Goal: Task Accomplishment & Management: Complete application form

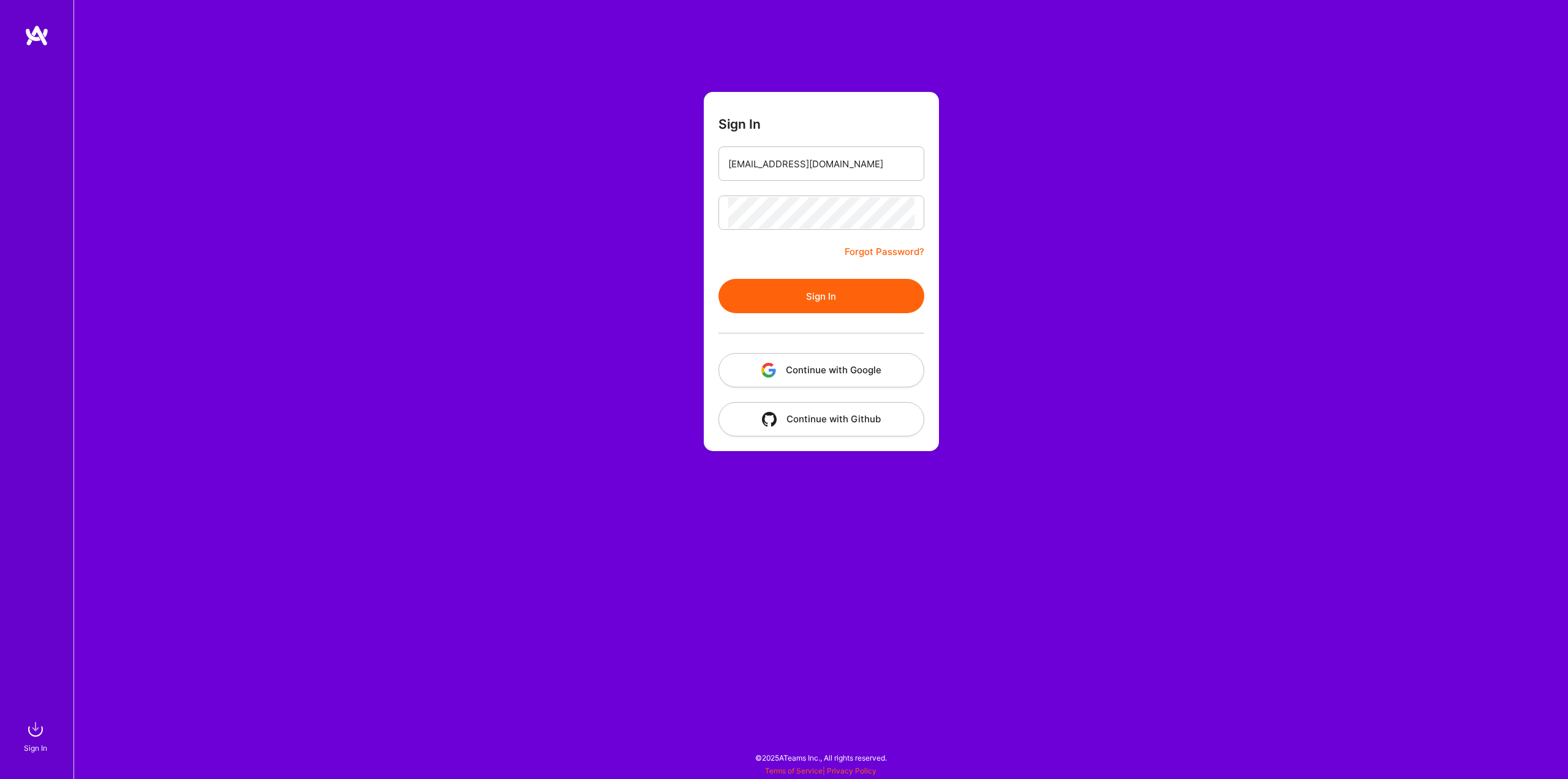
click at [811, 305] on button "Sign In" at bounding box center [822, 296] width 206 height 34
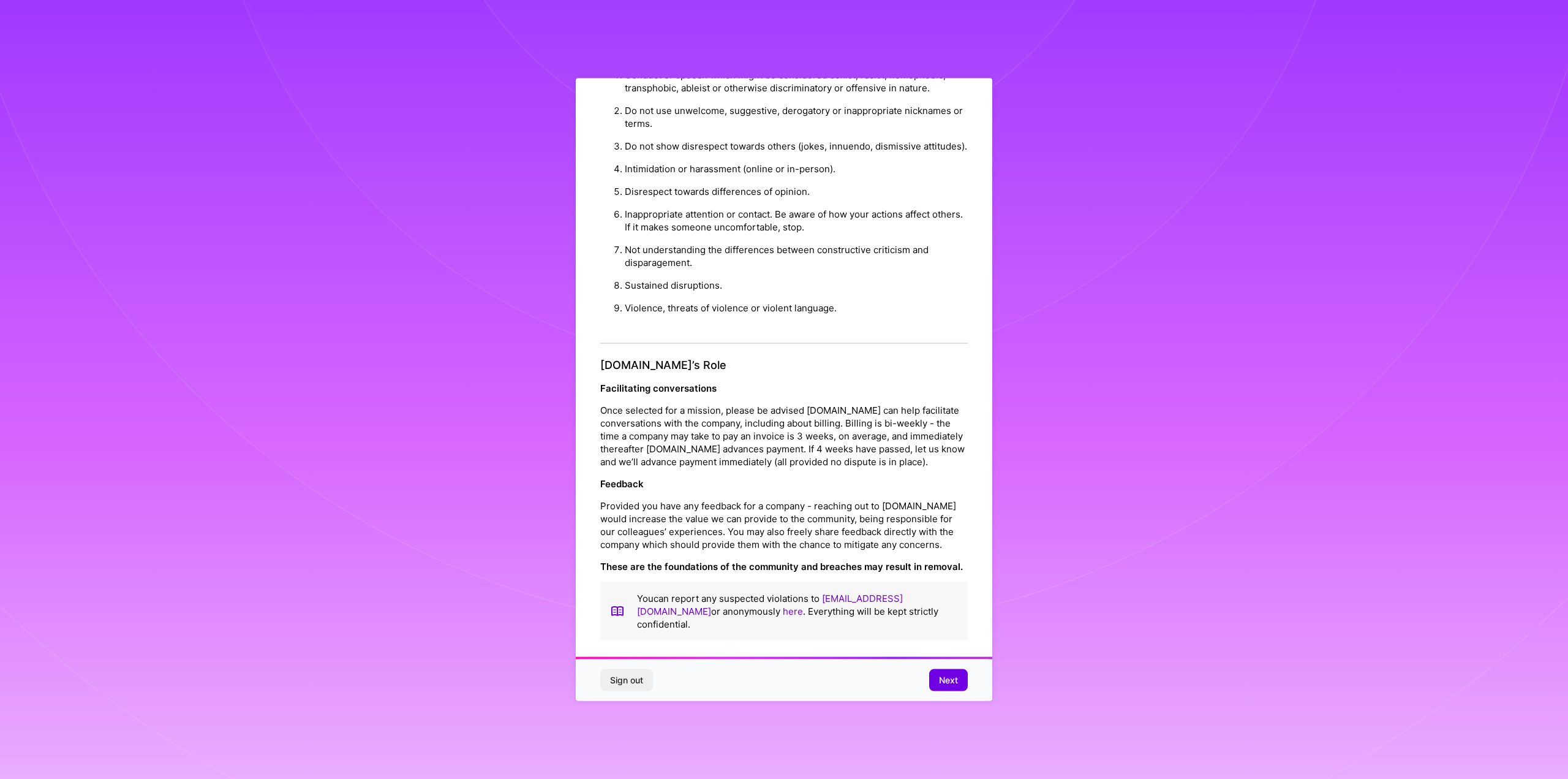
scroll to position [45, 0]
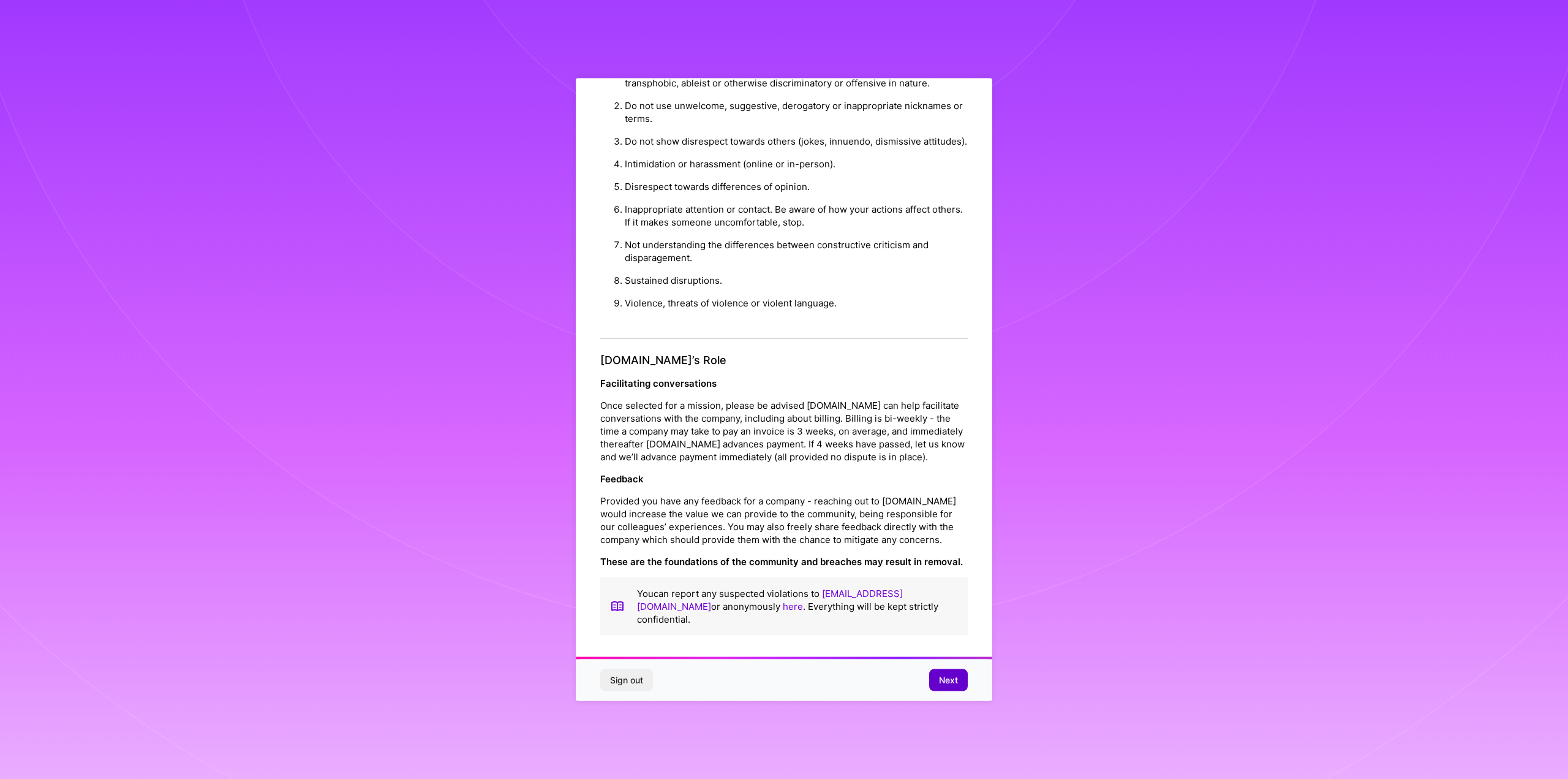
click at [949, 671] on button "Next" at bounding box center [949, 680] width 39 height 22
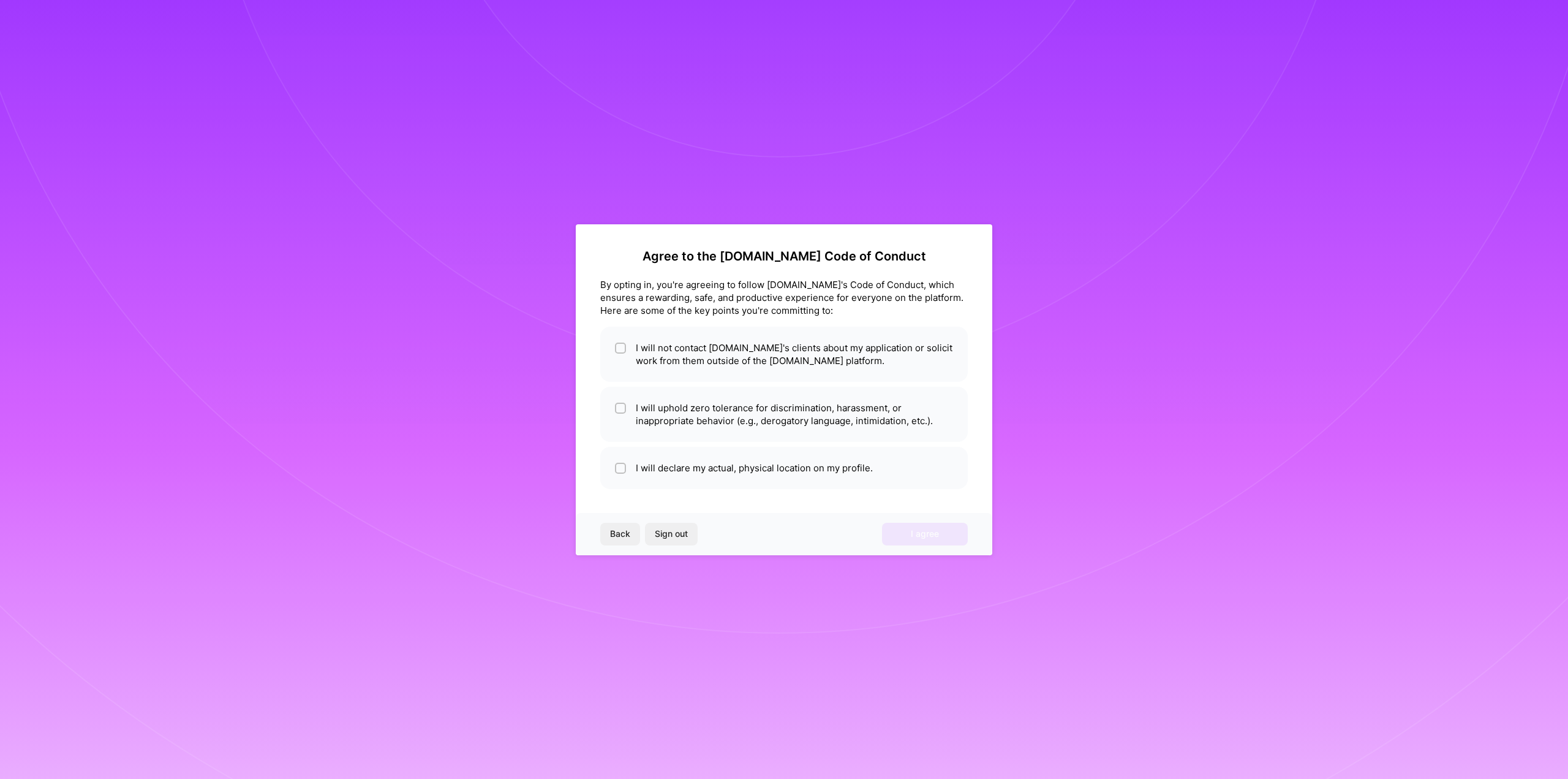
scroll to position [0, 0]
click at [605, 281] on div "By opting in, you're agreeing to follow [DOMAIN_NAME]'s Code of Conduct, which …" at bounding box center [784, 297] width 368 height 39
drag, startPoint x: 605, startPoint y: 281, endPoint x: 852, endPoint y: 312, distance: 248.9
click at [850, 311] on div "By opting in, you're agreeing to follow [DOMAIN_NAME]'s Code of Conduct, which …" at bounding box center [784, 297] width 368 height 39
click at [842, 262] on div at bounding box center [842, 262] width 0 height 0
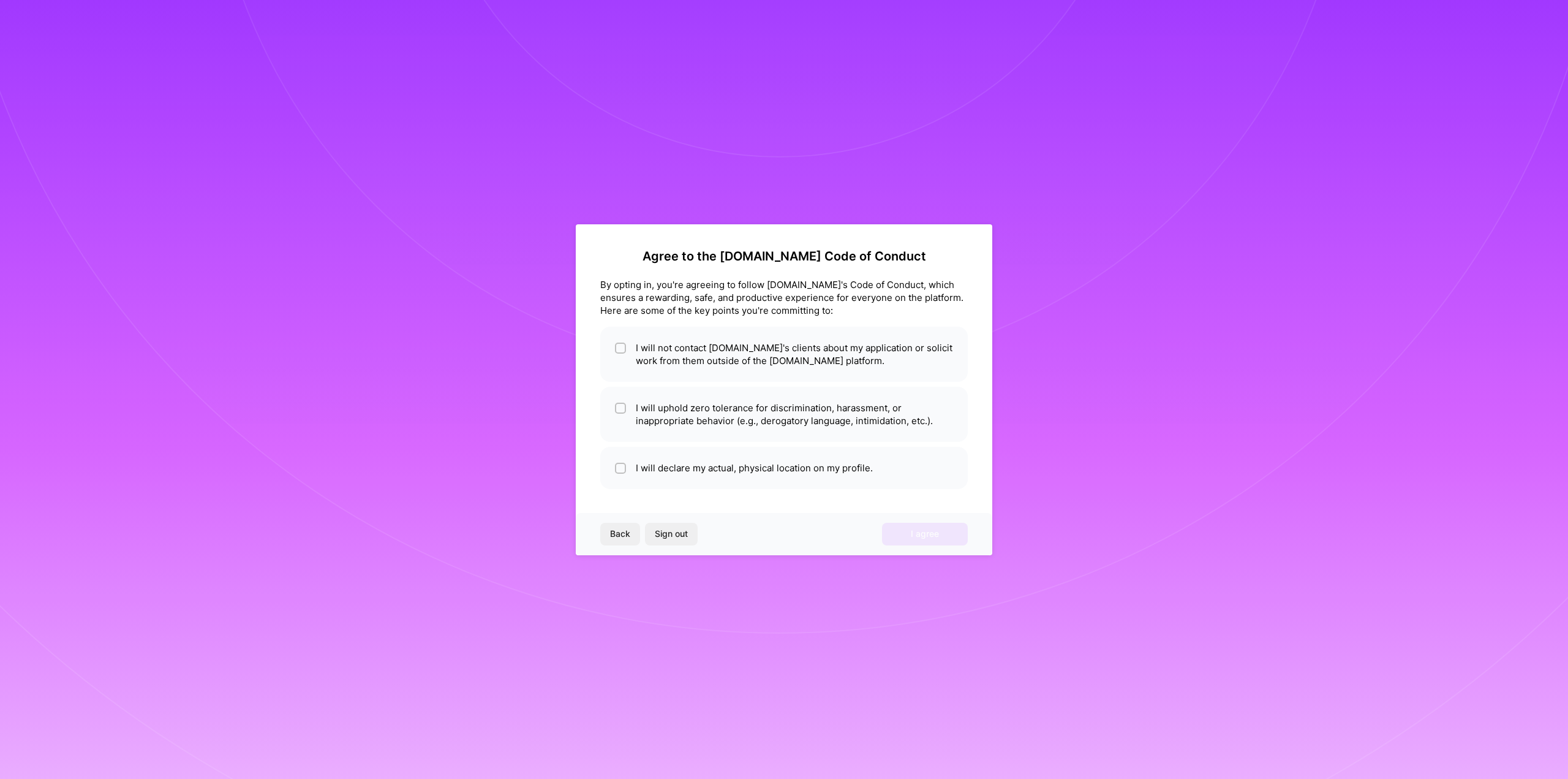
click at [1031, 616] on div "Agree to the [DOMAIN_NAME] Code of Conduct By opting in, you're agreeing to fol…" at bounding box center [784, 389] width 1568 height 779
click at [632, 285] on div "By opting in, you're agreeing to follow [DOMAIN_NAME]'s Code of Conduct, which …" at bounding box center [784, 297] width 368 height 39
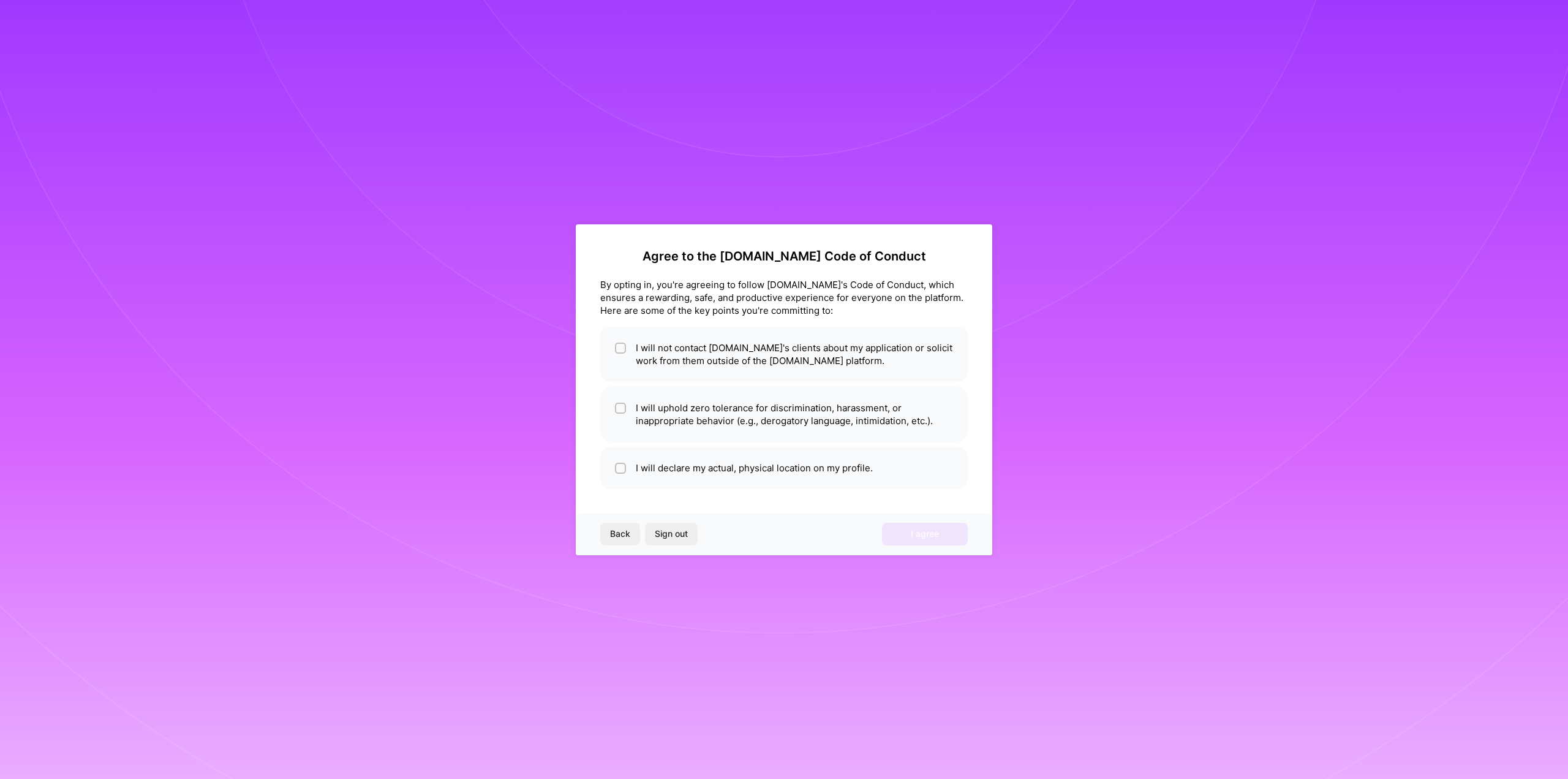
click at [1305, 453] on div "Agree to the [DOMAIN_NAME] Code of Conduct By opting in, you're agreeing to fol…" at bounding box center [784, 389] width 1568 height 779
click at [747, 296] on div "By opting in, you're agreeing to follow [DOMAIN_NAME]'s Code of Conduct, which …" at bounding box center [784, 297] width 368 height 39
click at [430, 365] on div "Agree to the [DOMAIN_NAME] Code of Conduct By opting in, you're agreeing to fol…" at bounding box center [784, 389] width 1568 height 779
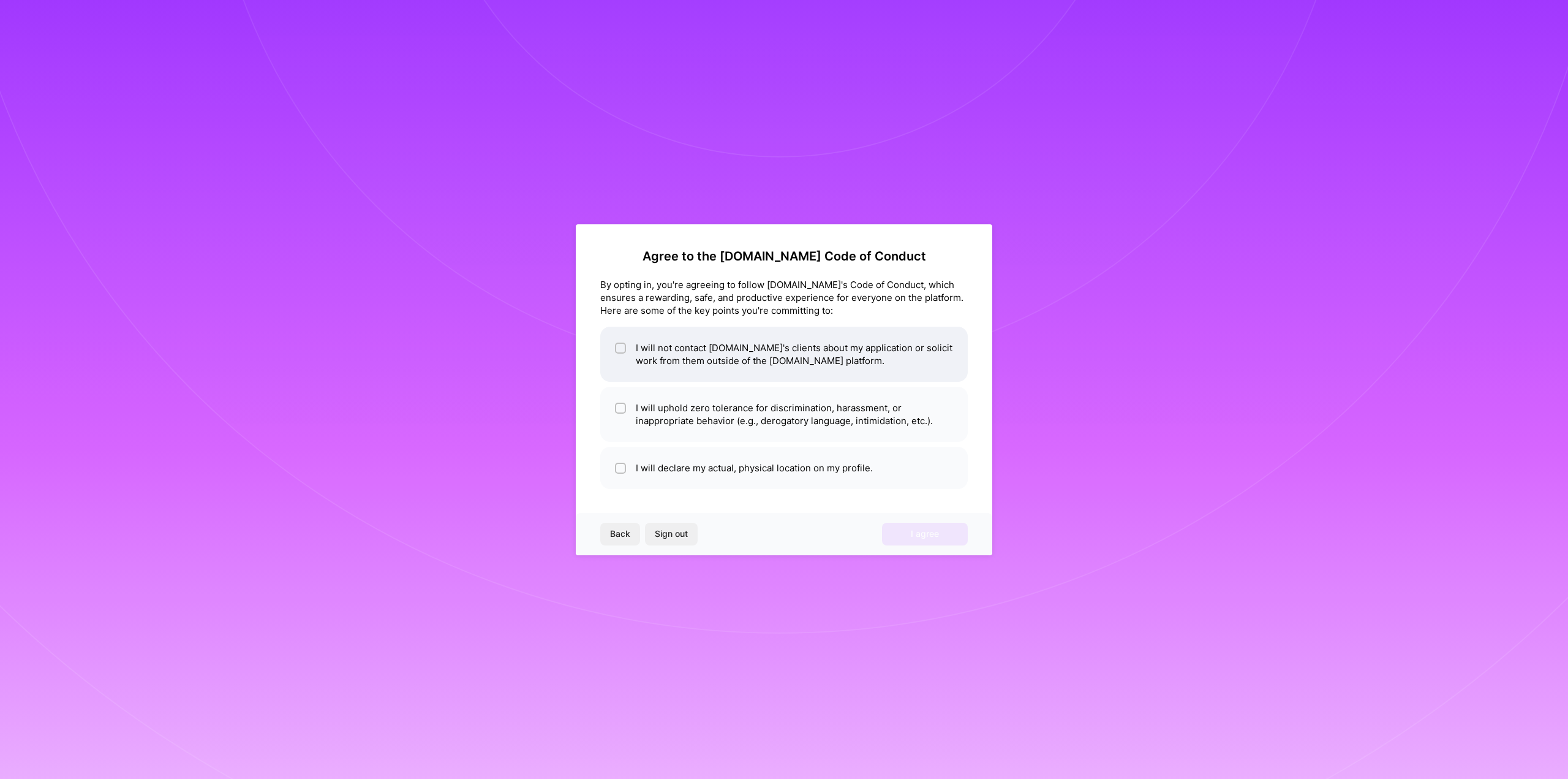
click at [619, 348] on input "checkbox" at bounding box center [622, 349] width 9 height 9
checkbox input "true"
click at [619, 409] on input "checkbox" at bounding box center [622, 409] width 9 height 9
checkbox input "true"
click at [617, 468] on div at bounding box center [620, 468] width 11 height 11
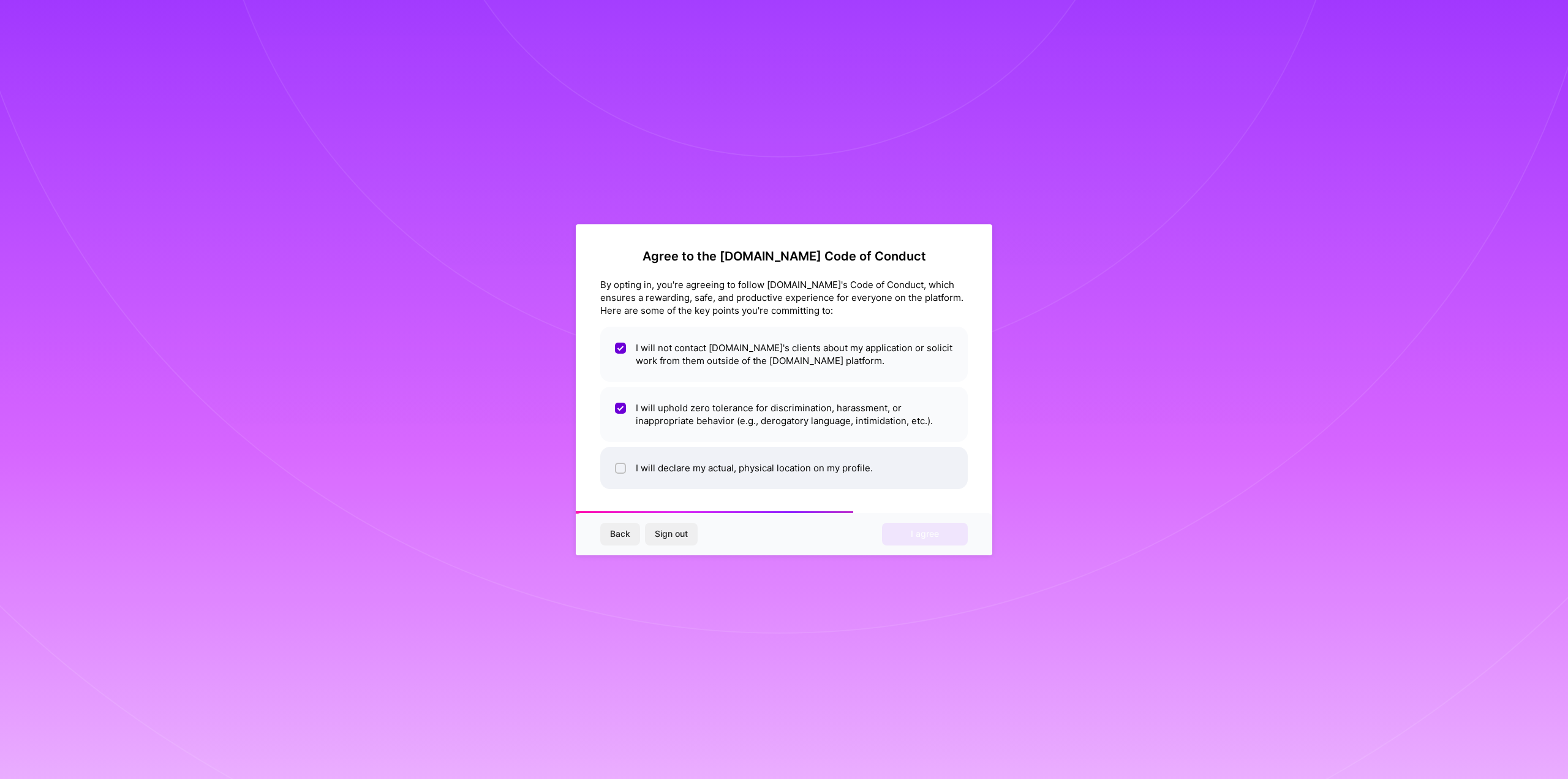
checkbox input "true"
click at [900, 537] on button "I agree" at bounding box center [925, 534] width 86 height 22
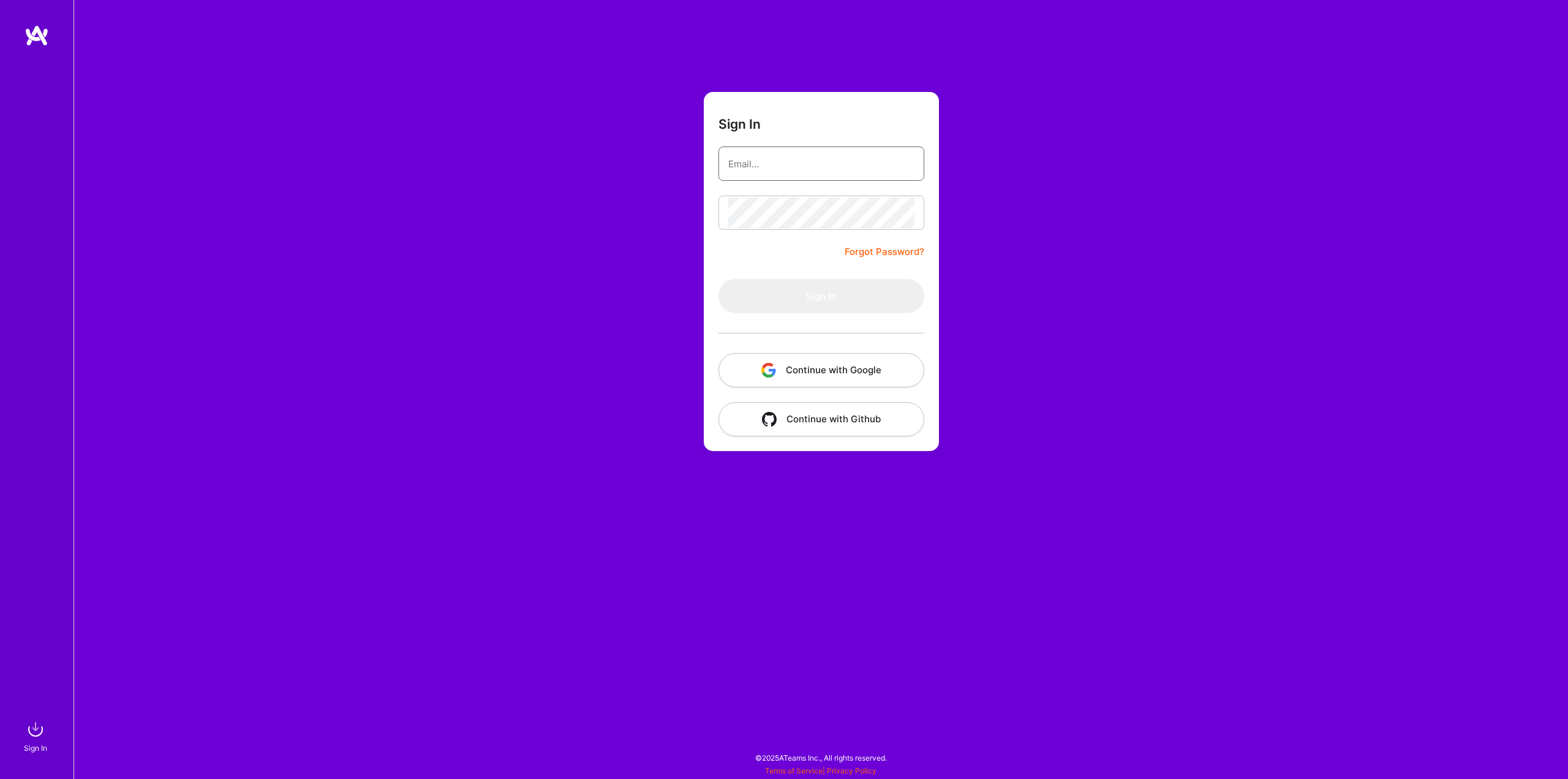
type input "[EMAIL_ADDRESS][DOMAIN_NAME]"
click at [782, 305] on button "Sign In" at bounding box center [822, 296] width 206 height 34
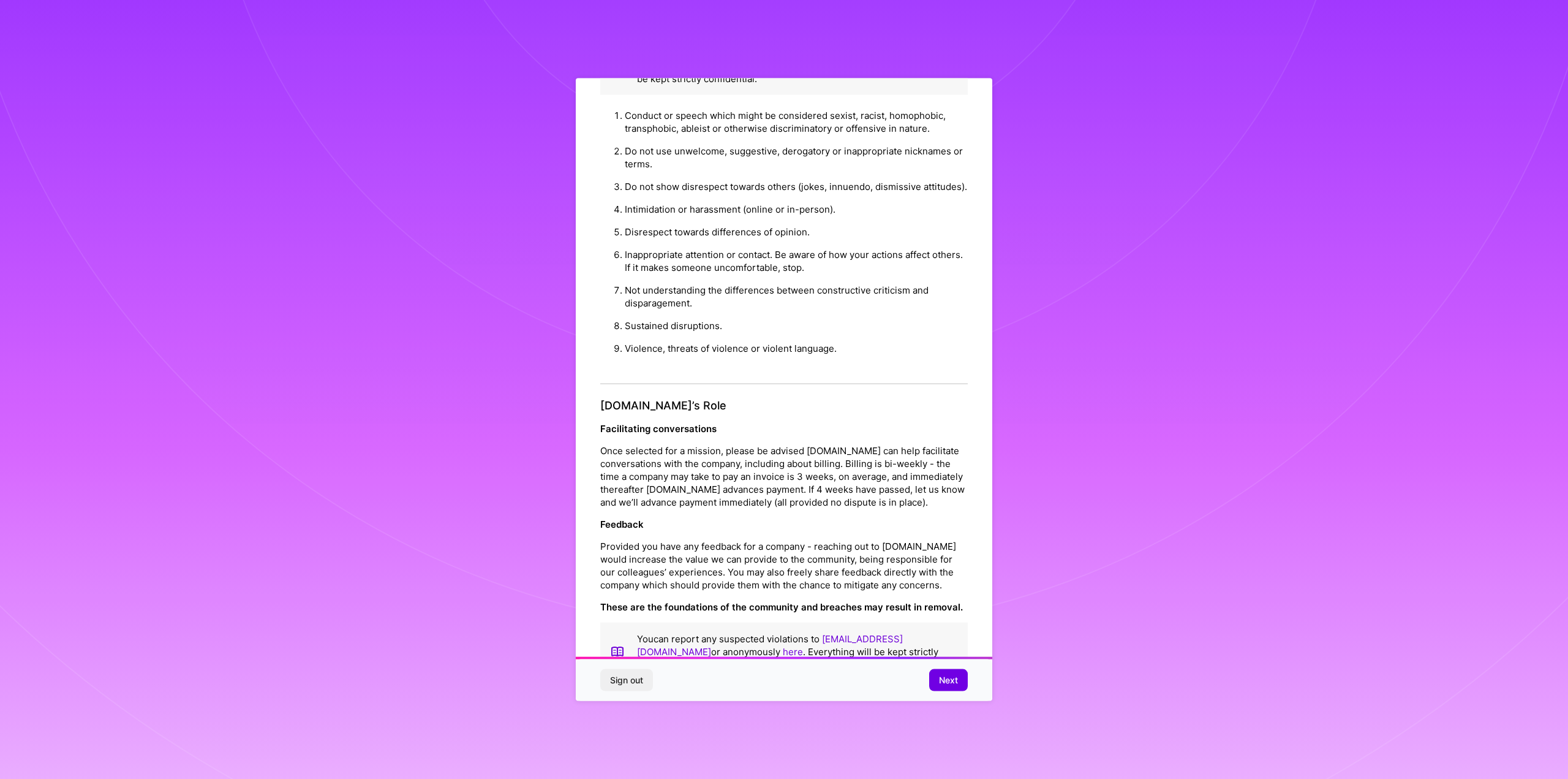
scroll to position [45, 0]
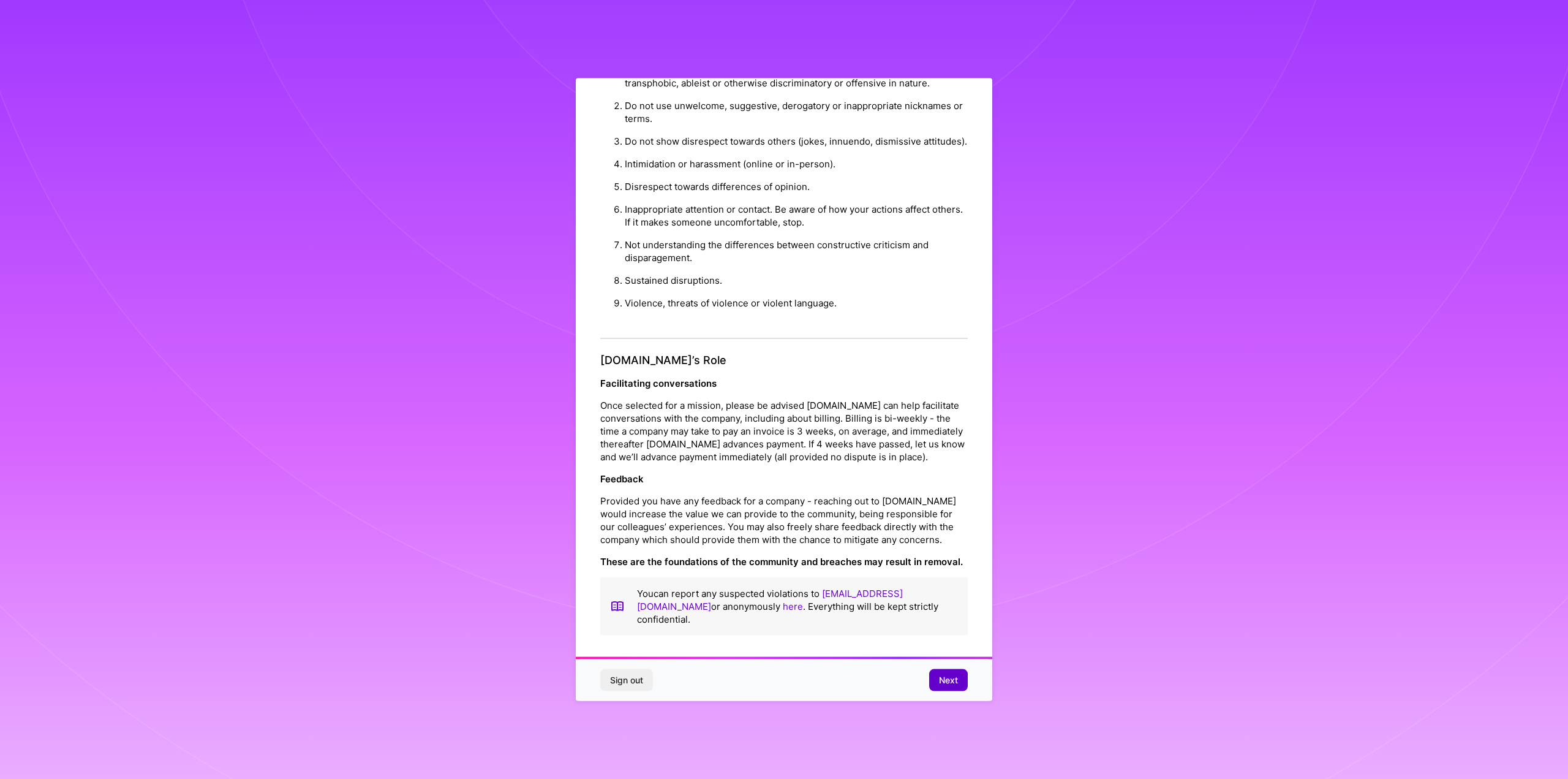
click at [941, 673] on button "Next" at bounding box center [949, 680] width 39 height 22
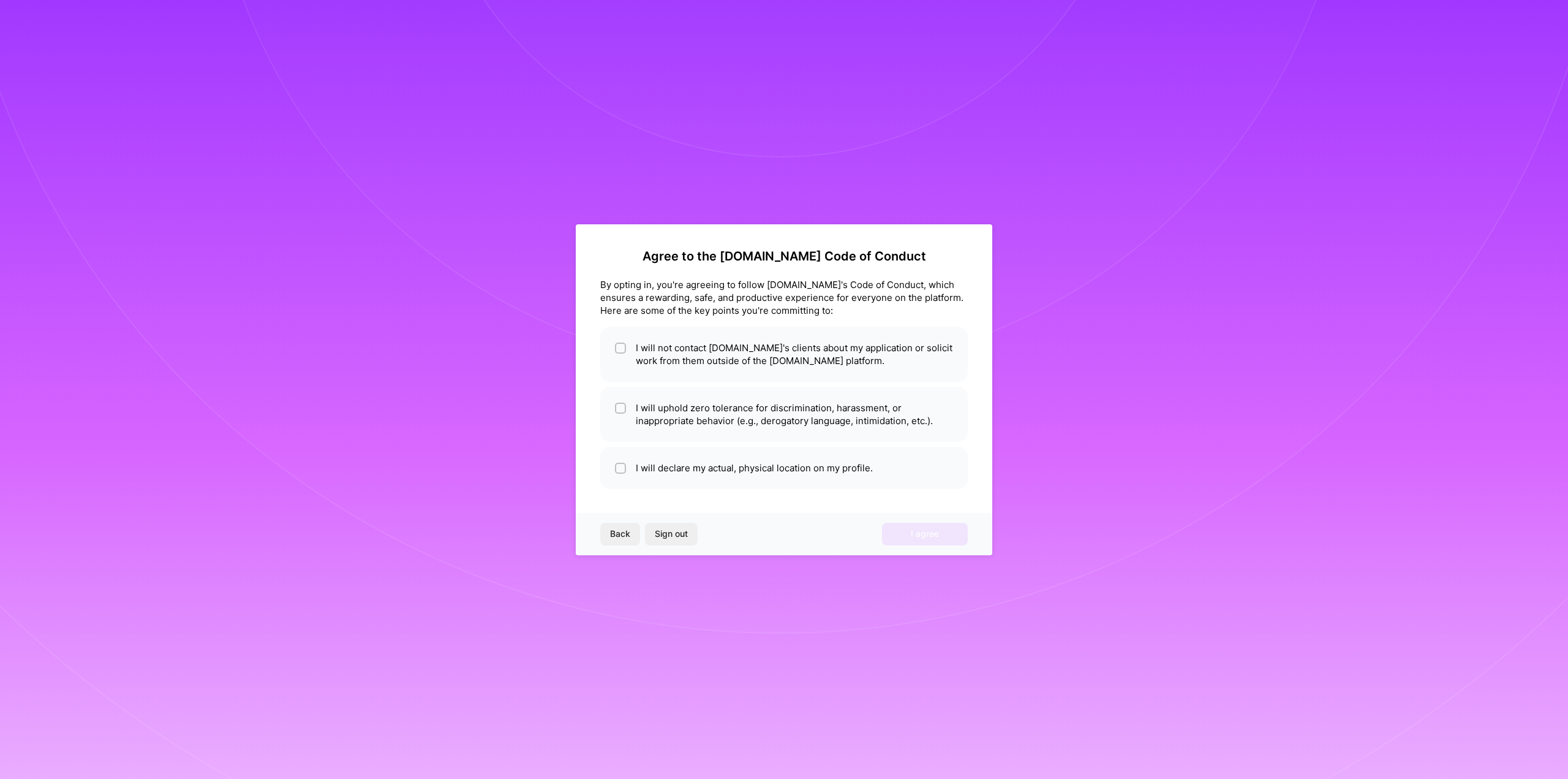
scroll to position [0, 0]
click at [617, 344] on div at bounding box center [620, 348] width 11 height 11
checkbox input "true"
click at [614, 399] on li "I will uphold zero tolerance for discrimination, harassment, or inappropriate b…" at bounding box center [784, 414] width 368 height 55
checkbox input "true"
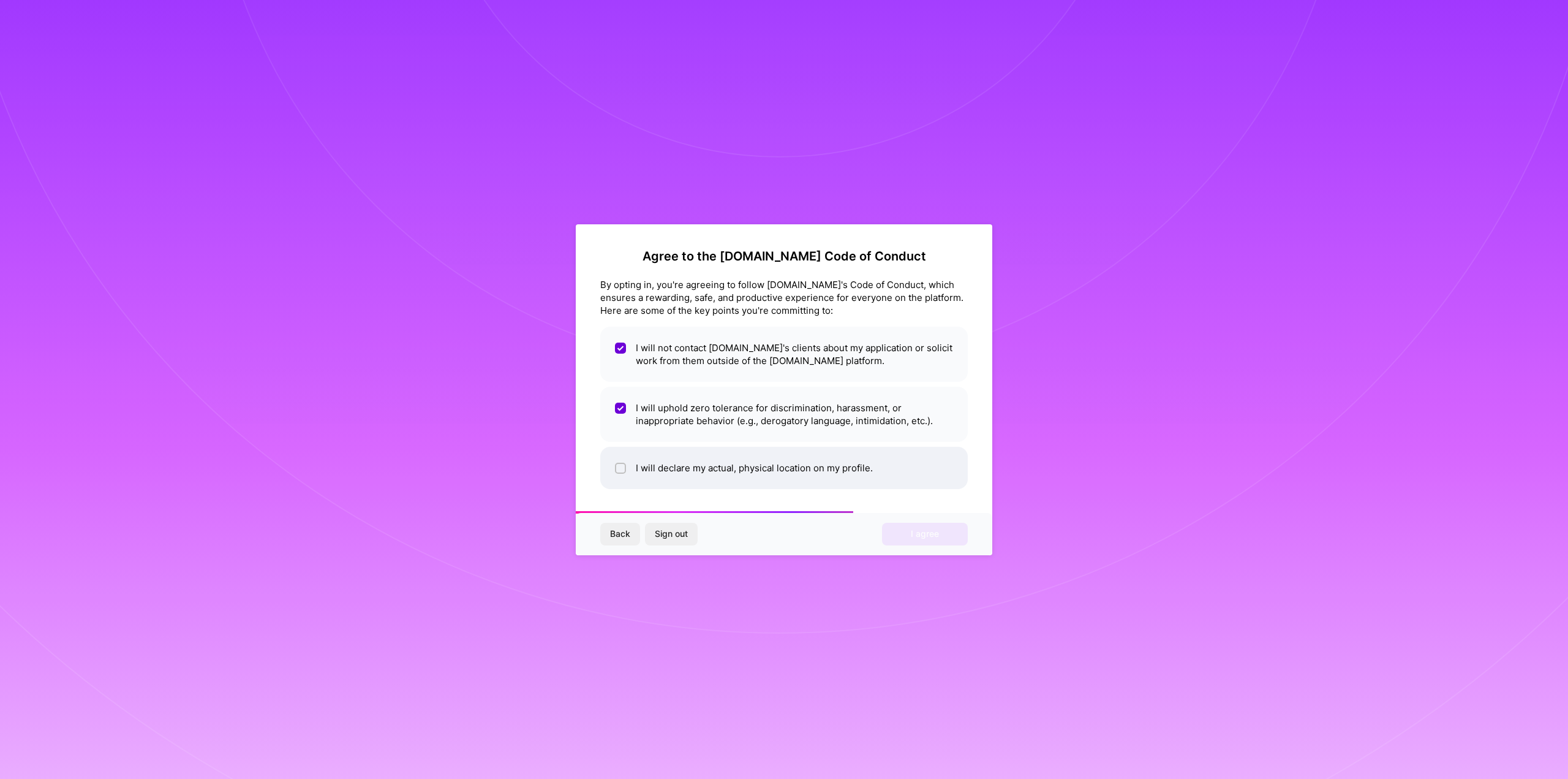
click at [617, 451] on li "I will declare my actual, physical location on my profile." at bounding box center [784, 468] width 368 height 42
checkbox input "true"
click at [940, 545] on button "I agree" at bounding box center [925, 534] width 86 height 22
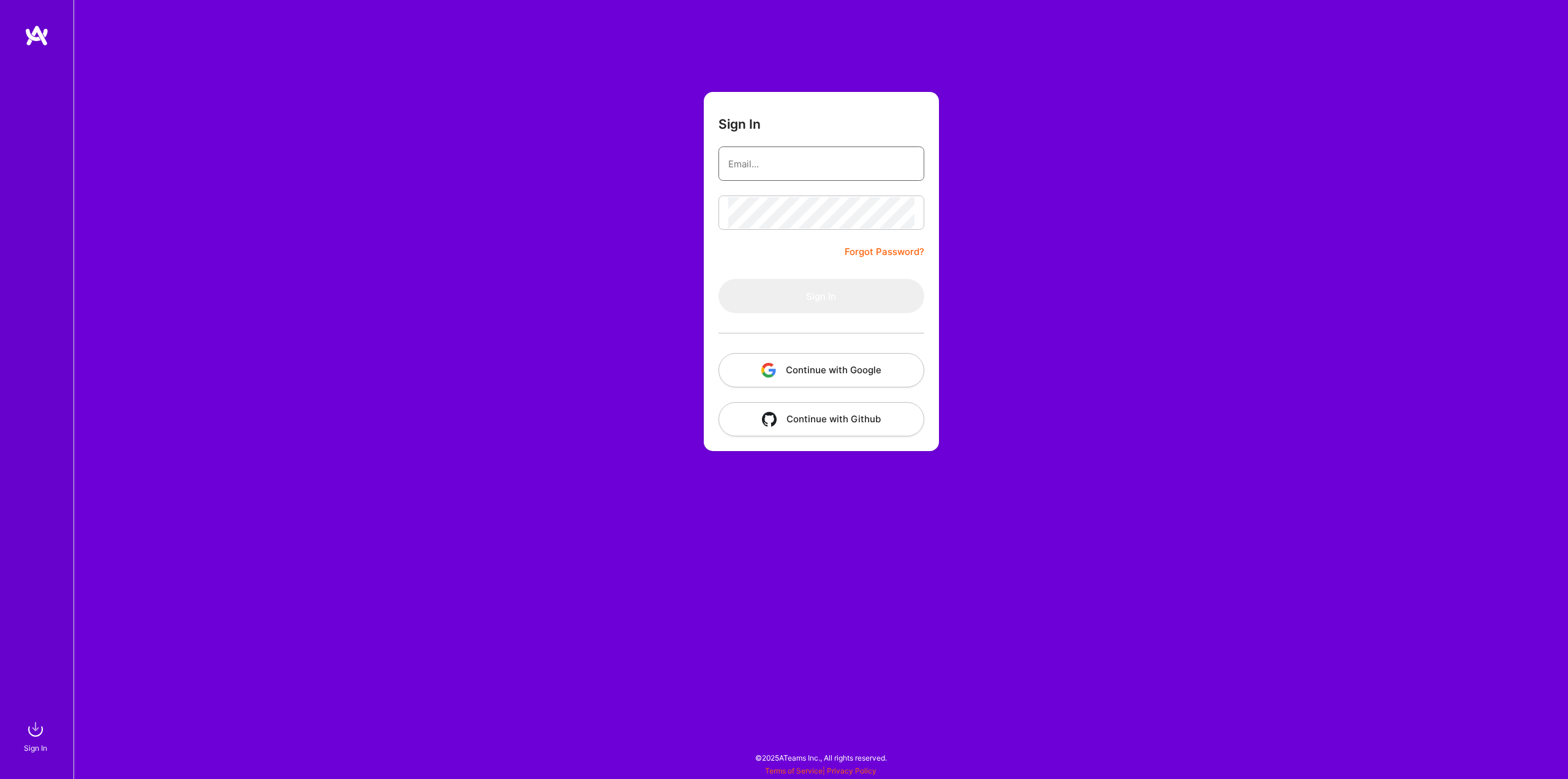
type input "[EMAIL_ADDRESS][DOMAIN_NAME]"
click at [36, 36] on img at bounding box center [36, 36] width 24 height 22
click at [39, 750] on div "Sign In" at bounding box center [35, 747] width 23 height 13
click at [30, 745] on div "Sign In" at bounding box center [35, 747] width 23 height 13
click at [775, 171] on input "[EMAIL_ADDRESS][DOMAIN_NAME]" at bounding box center [821, 164] width 186 height 31
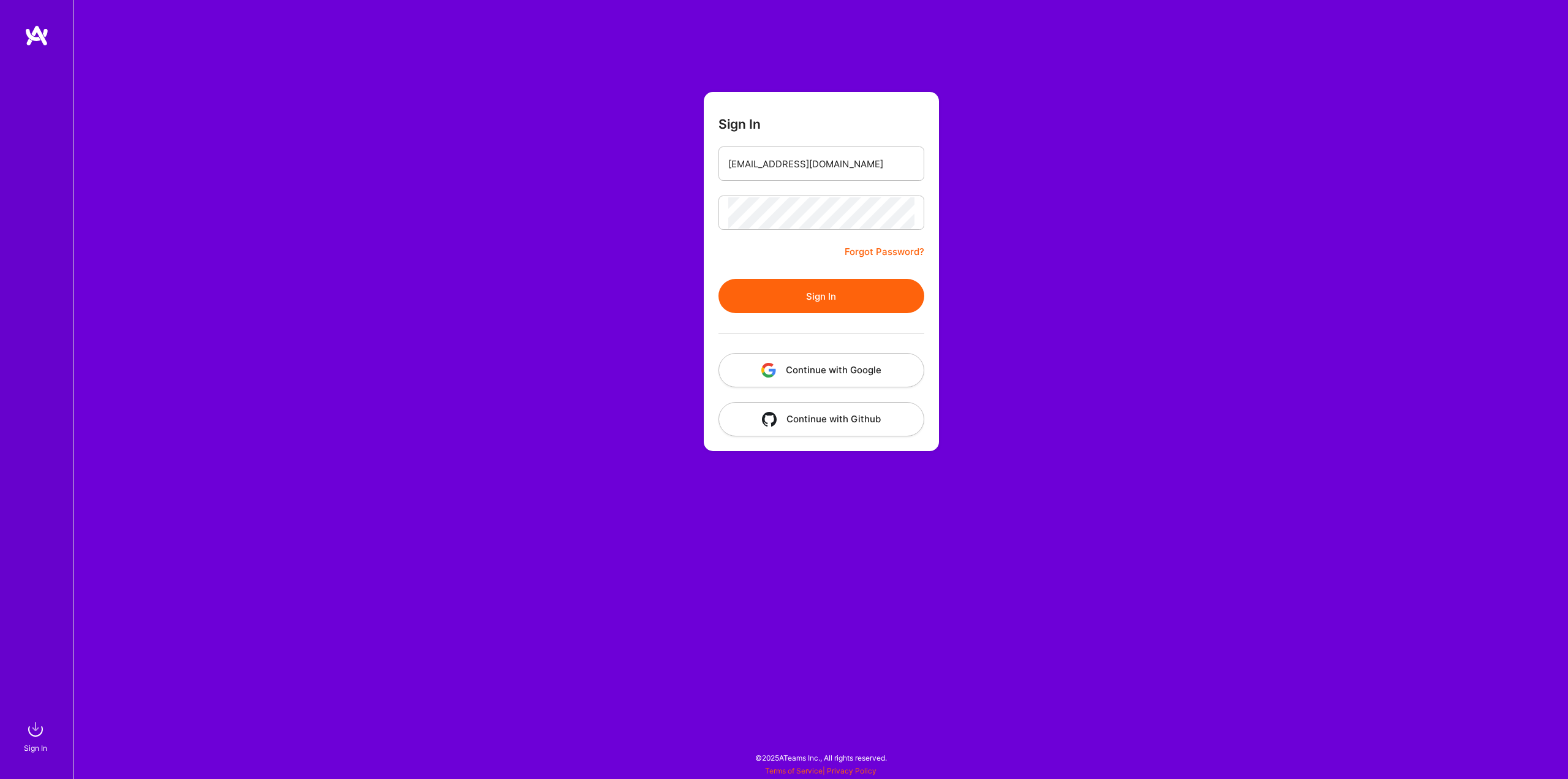
click at [747, 164] on input "[EMAIL_ADDRESS][DOMAIN_NAME]" at bounding box center [821, 164] width 186 height 31
click at [1105, 196] on div "Sign In [EMAIL_ADDRESS][DOMAIN_NAME] Forgot Password? Sign In Continue with Goo…" at bounding box center [820, 389] width 1495 height 779
click at [765, 314] on div at bounding box center [822, 333] width 206 height 40
click at [790, 296] on button "Sign In" at bounding box center [822, 296] width 206 height 34
drag, startPoint x: 1223, startPoint y: 486, endPoint x: 1070, endPoint y: 405, distance: 173.1
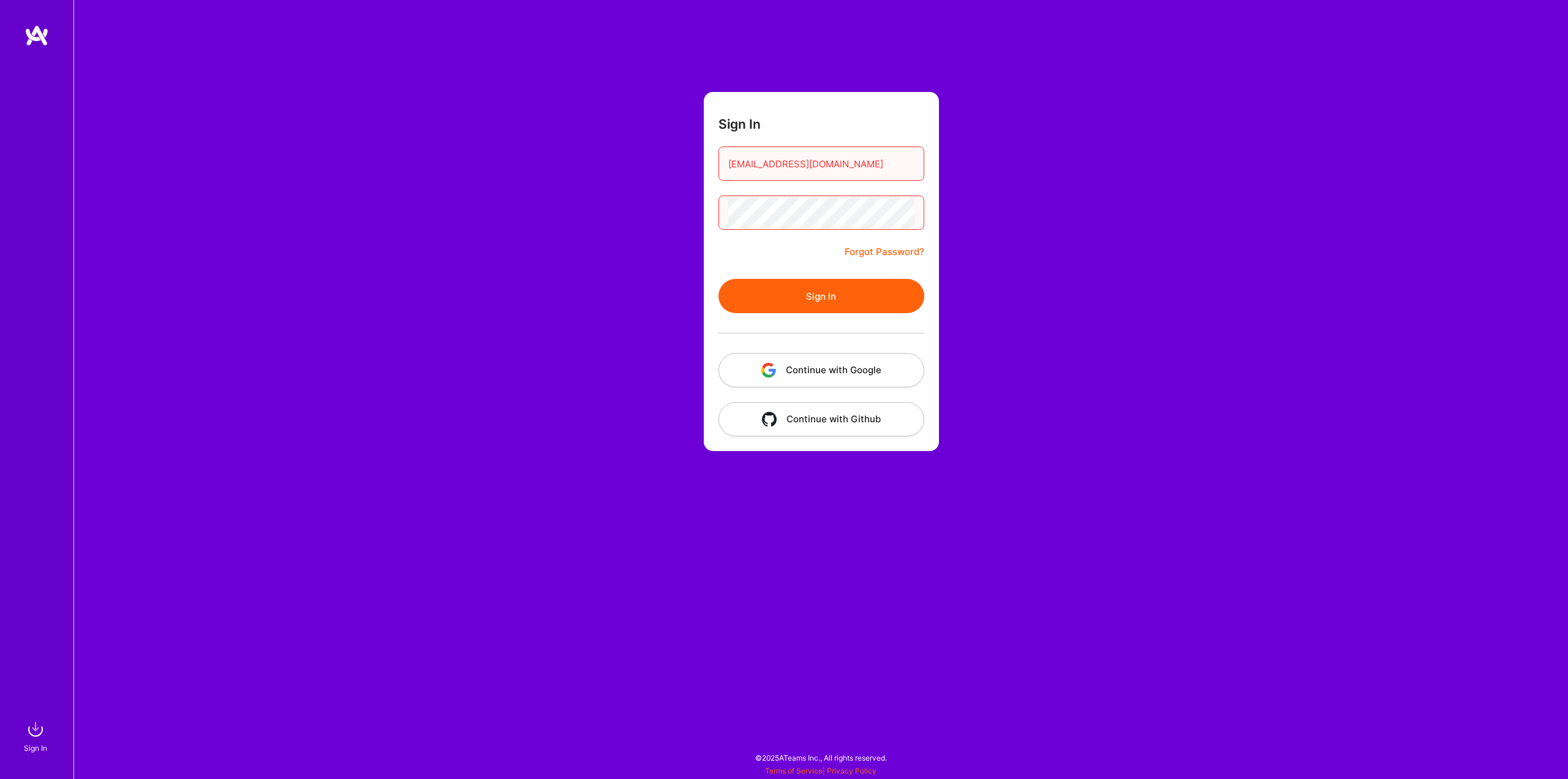
click at [1217, 485] on div "Sign In [EMAIL_ADDRESS][DOMAIN_NAME] Forgot Password? Sign In Continue with Goo…" at bounding box center [820, 389] width 1495 height 779
click at [0, 772] on nordpass-portal at bounding box center [0, 772] width 0 height 0
click at [848, 164] on input "[EMAIL_ADDRESS][DOMAIN_NAME]" at bounding box center [821, 164] width 186 height 31
click at [914, 166] on nordpass-icon at bounding box center [914, 164] width 0 height 10
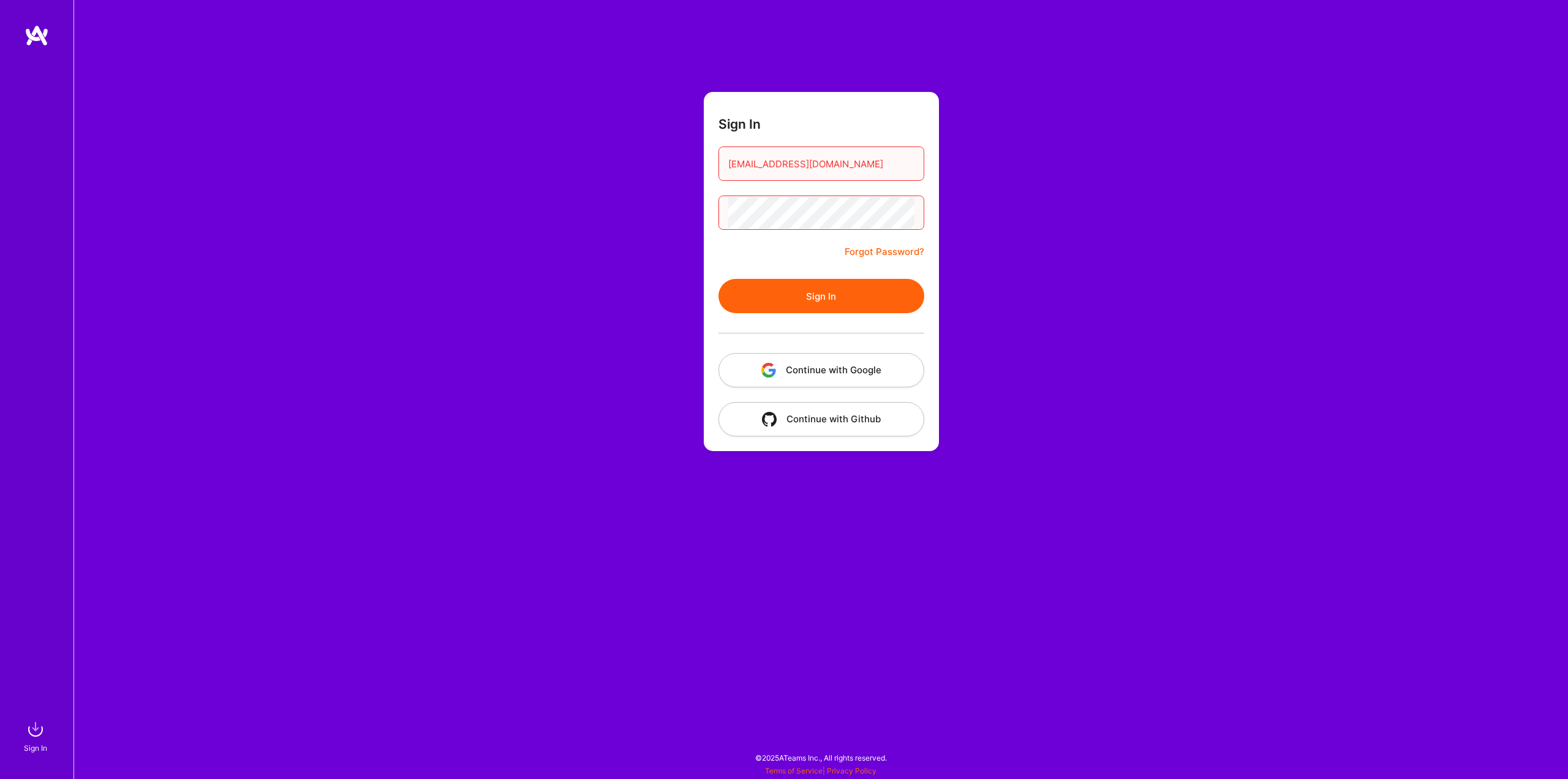
click at [0, 772] on nordpass-autofill-portal at bounding box center [0, 772] width 0 height 0
type input "[EMAIL_ADDRESS][DOMAIN_NAME]"
click at [612, 244] on div "Sign In [EMAIL_ADDRESS][DOMAIN_NAME] Forgot Password? Sign In Continue with Goo…" at bounding box center [820, 389] width 1495 height 779
click at [808, 299] on button "Sign In" at bounding box center [822, 296] width 206 height 34
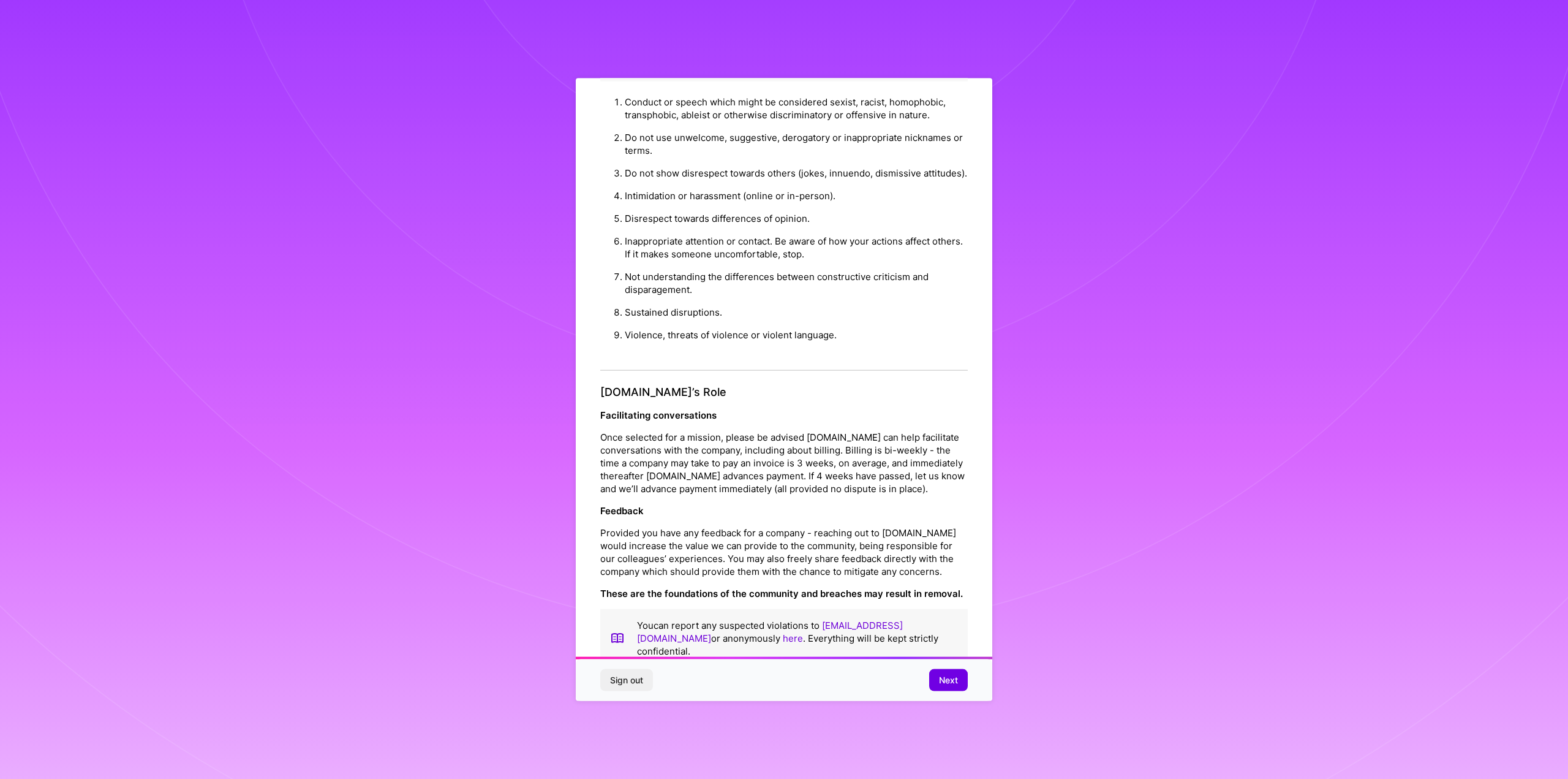
scroll to position [45, 0]
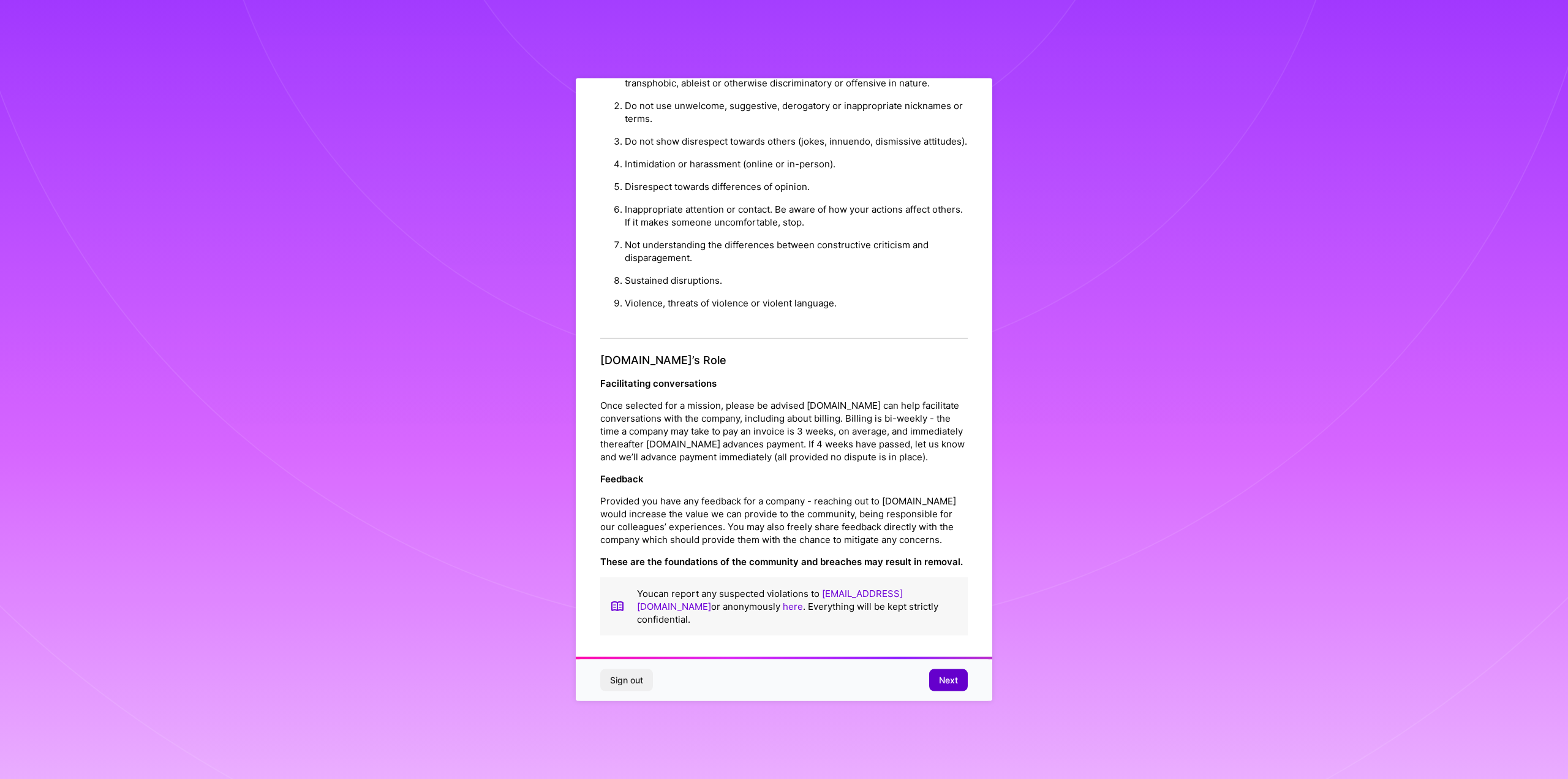
click at [953, 688] on button "Next" at bounding box center [949, 680] width 39 height 22
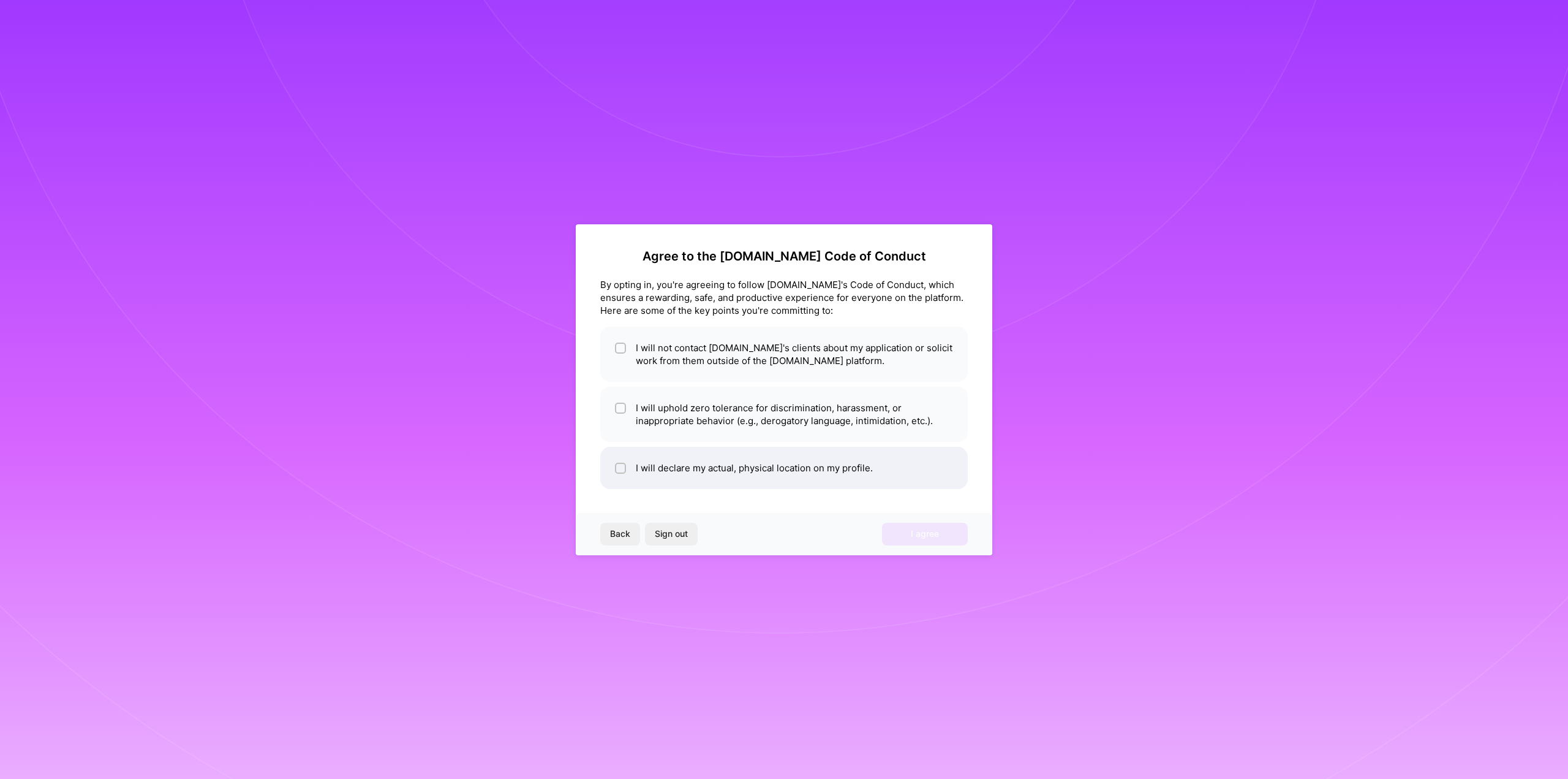
click at [625, 460] on li "I will declare my actual, physical location on my profile." at bounding box center [784, 468] width 368 height 42
checkbox input "true"
click at [622, 400] on li "I will uphold zero tolerance for discrimination, harassment, or inappropriate b…" at bounding box center [784, 414] width 368 height 55
checkbox input "true"
click at [625, 364] on span at bounding box center [620, 354] width 11 height 26
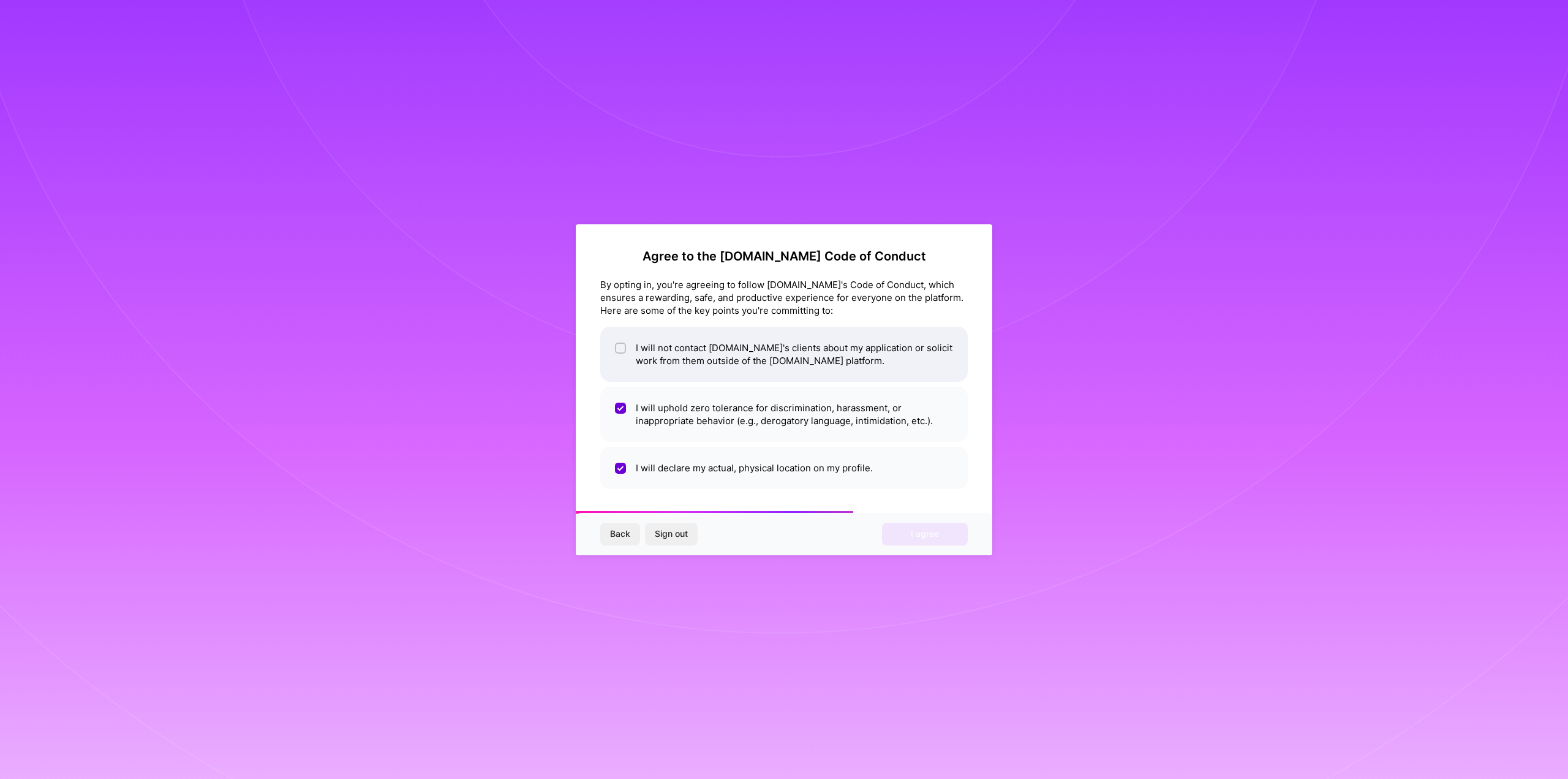
checkbox input "true"
click at [938, 540] on span "I agree" at bounding box center [925, 534] width 28 height 13
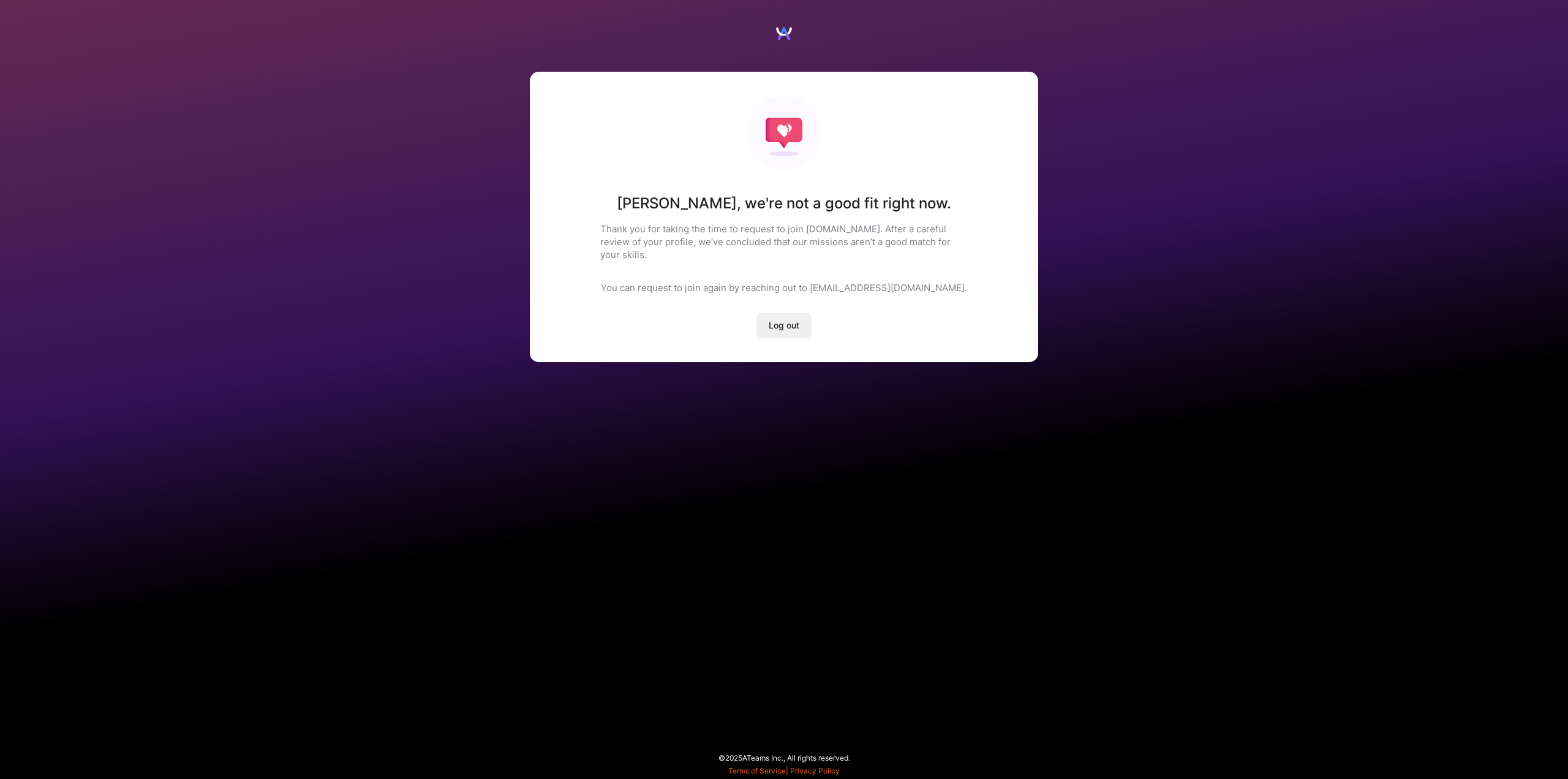
click at [613, 233] on p "Thank you for taking the time to request to join [DOMAIN_NAME]. After a careful…" at bounding box center [784, 242] width 368 height 39
drag, startPoint x: 613, startPoint y: 233, endPoint x: 968, endPoint y: 264, distance: 356.4
click at [968, 263] on div "[PERSON_NAME] , we're not a good fit right now. Thank you for taking the time t…" at bounding box center [784, 217] width 508 height 291
click at [946, 337] on div "[PERSON_NAME] , we're not a good fit right now. Thank you for taking the time t…" at bounding box center [784, 217] width 508 height 291
click at [668, 196] on h1 "[PERSON_NAME] , we're not a good fit right now." at bounding box center [783, 203] width 334 height 19
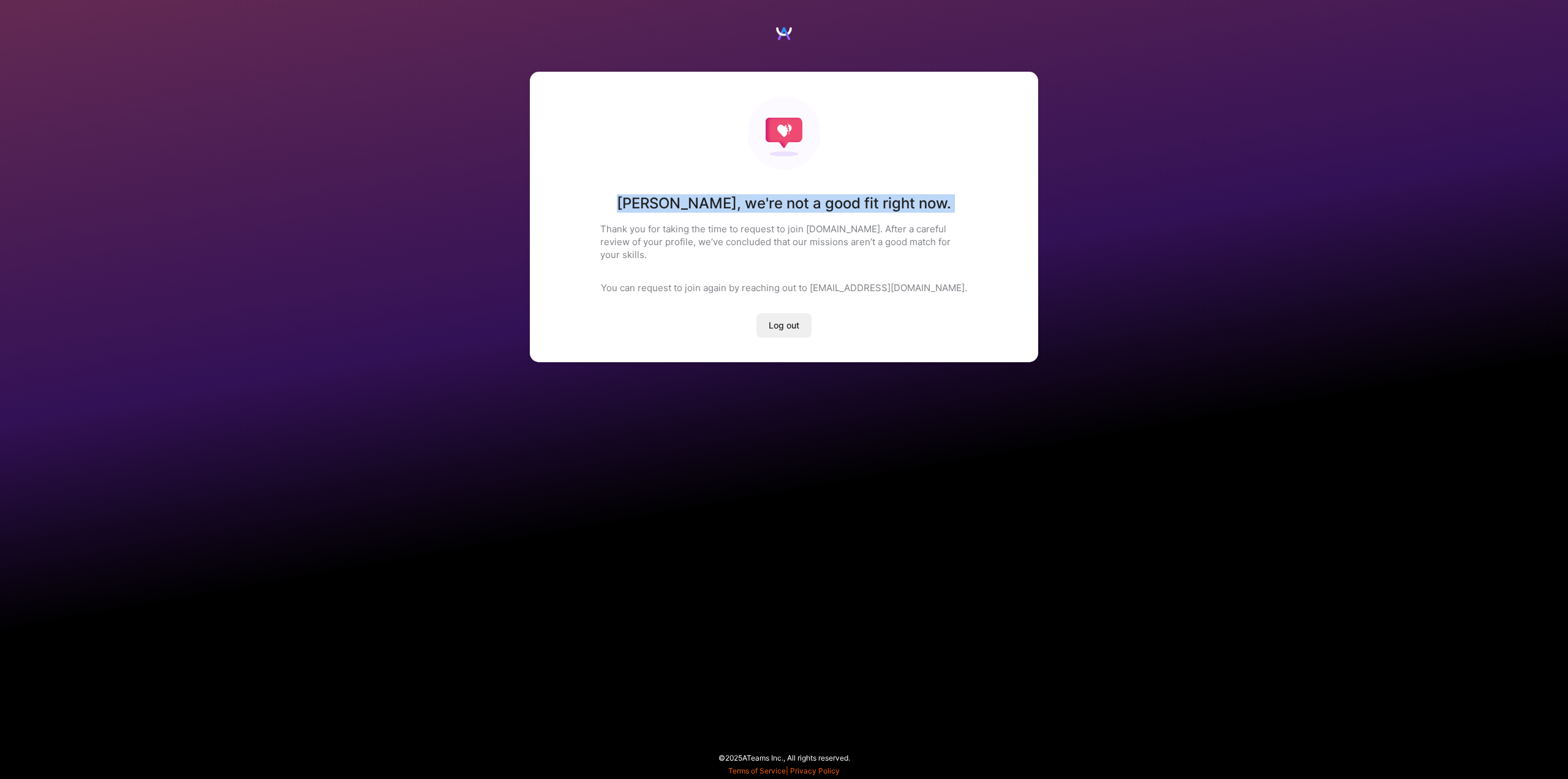
drag, startPoint x: 668, startPoint y: 196, endPoint x: 910, endPoint y: 190, distance: 242.1
click at [910, 190] on div "[PERSON_NAME] , we're not a good fit right now. Thank you for taking the time t…" at bounding box center [784, 217] width 508 height 291
click at [600, 234] on p "Thank you for taking the time to request to join [DOMAIN_NAME]. After a careful…" at bounding box center [784, 242] width 368 height 39
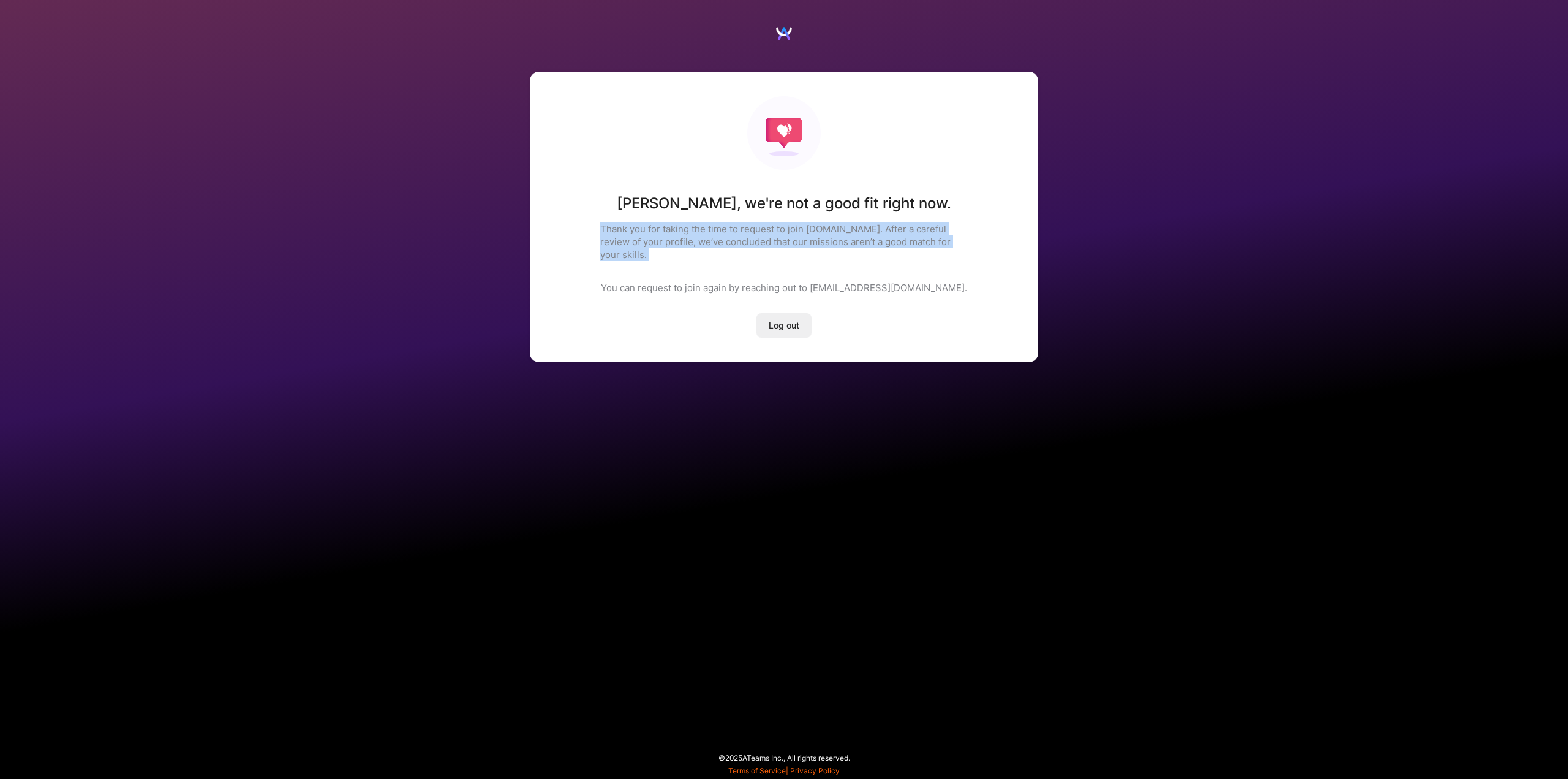
drag, startPoint x: 599, startPoint y: 233, endPoint x: 1009, endPoint y: 249, distance: 410.3
click at [1009, 249] on div "[PERSON_NAME] , we're not a good fit right now. Thank you for taking the time t…" at bounding box center [784, 217] width 508 height 291
drag, startPoint x: 975, startPoint y: 277, endPoint x: 966, endPoint y: 278, distance: 9.1
click at [974, 277] on div "[PERSON_NAME] , we're not a good fit right now. Thank you for taking the time t…" at bounding box center [784, 217] width 508 height 291
drag, startPoint x: 936, startPoint y: 278, endPoint x: 559, endPoint y: 140, distance: 401.5
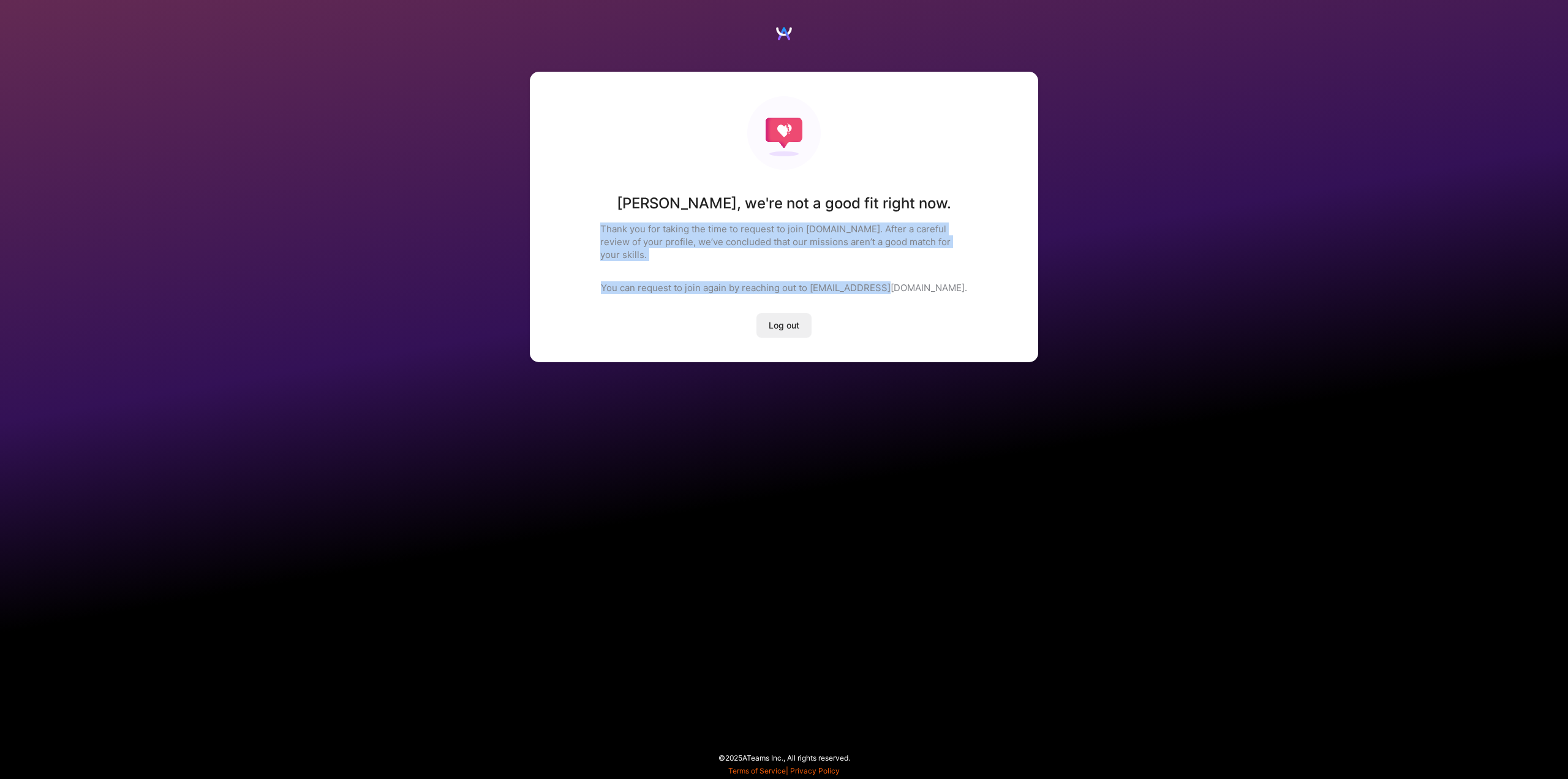
click at [557, 144] on div "[PERSON_NAME] , we're not a good fit right now. Thank you for taking the time t…" at bounding box center [784, 217] width 508 height 291
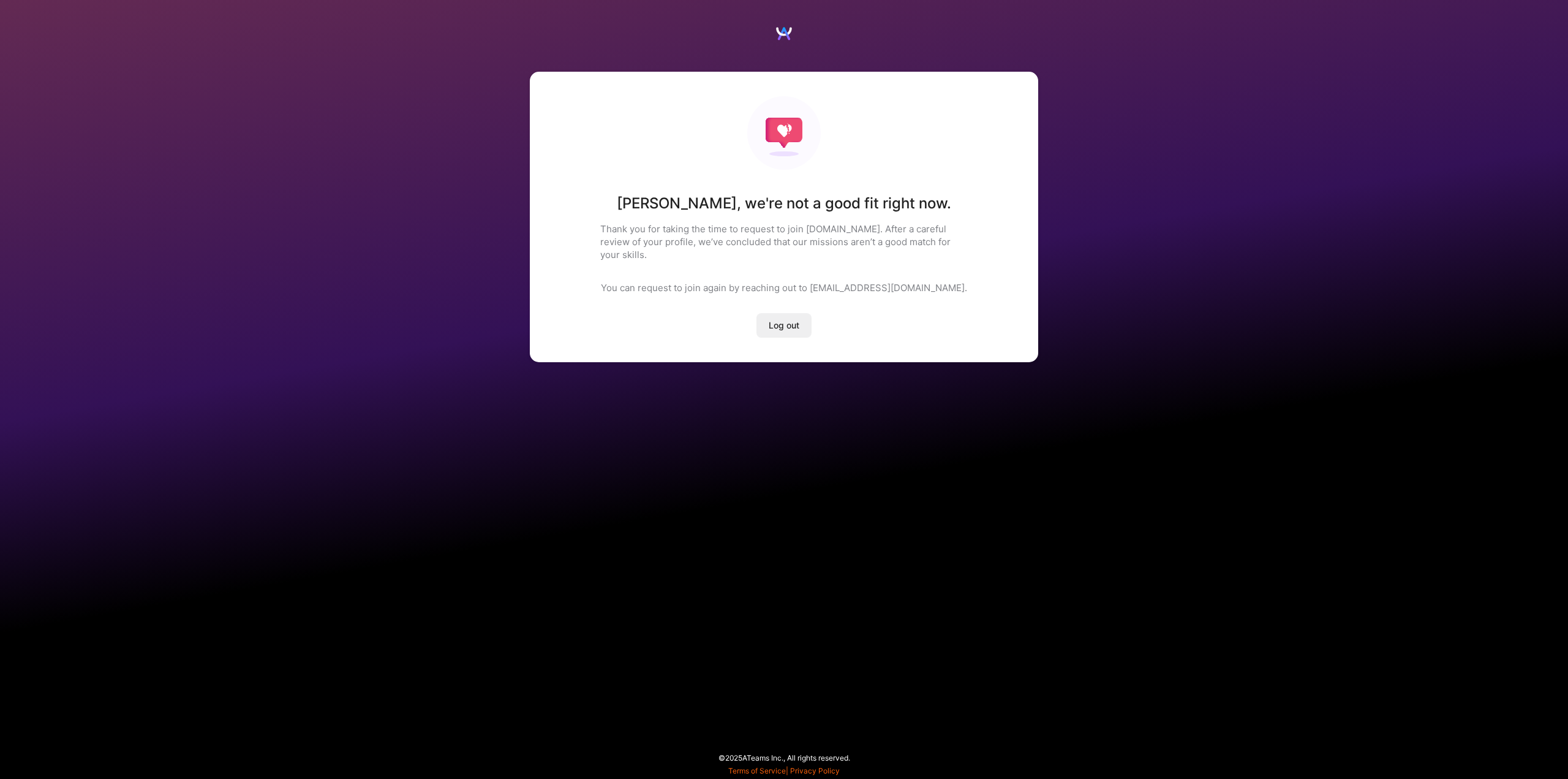
click at [748, 171] on div "[PERSON_NAME] , we're not a good fit right now. Thank you for taking the time t…" at bounding box center [784, 217] width 508 height 291
click at [768, 319] on button "Log out" at bounding box center [784, 325] width 55 height 24
click at [779, 319] on span "Log out" at bounding box center [783, 325] width 30 height 13
click at [803, 313] on button "Log out" at bounding box center [784, 325] width 55 height 24
click at [788, 319] on span "Log out" at bounding box center [783, 325] width 30 height 13
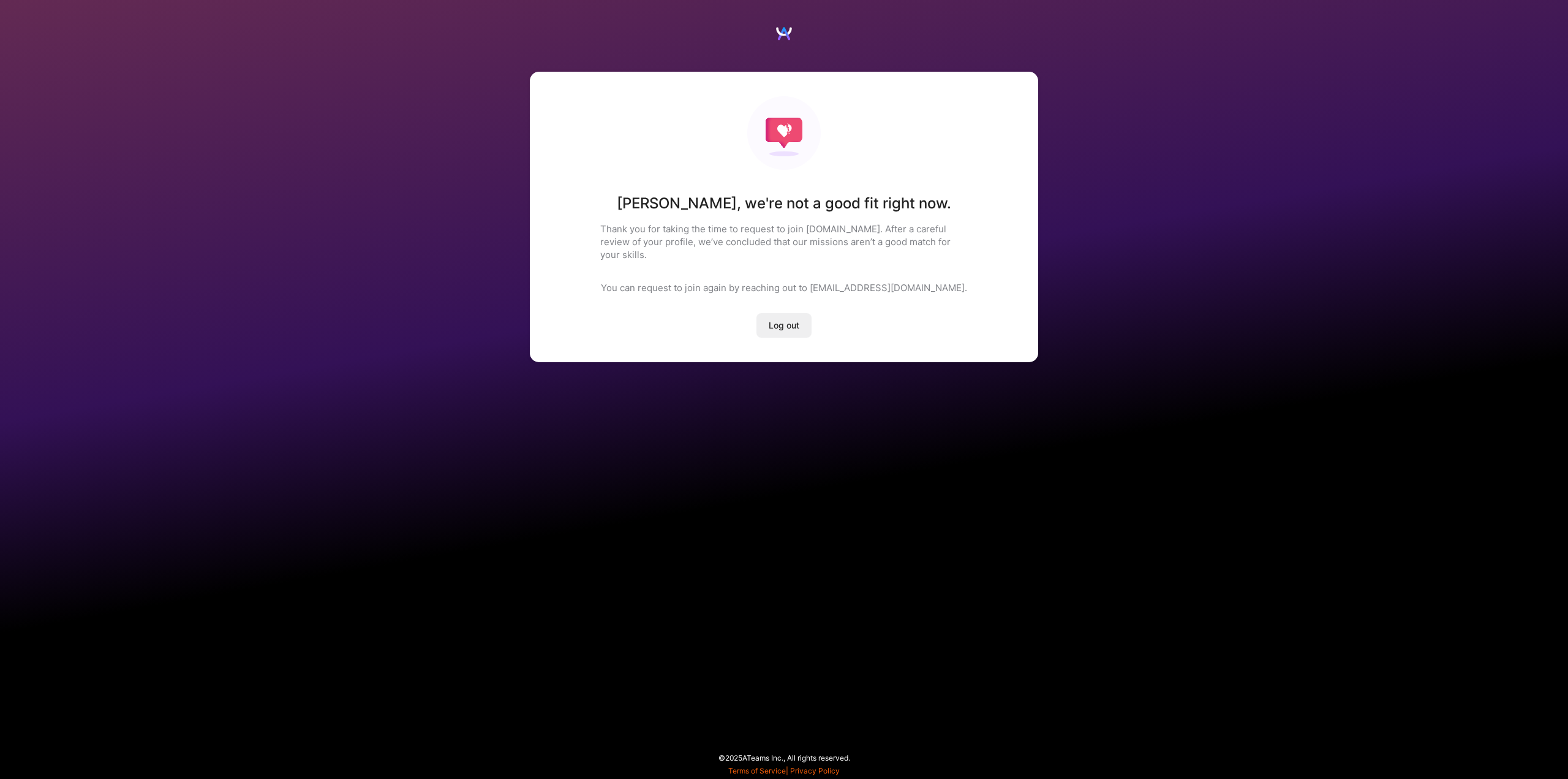
click at [788, 319] on span "Log out" at bounding box center [783, 325] width 30 height 13
drag, startPoint x: 747, startPoint y: 334, endPoint x: 635, endPoint y: 373, distance: 118.6
click at [745, 337] on div "[PERSON_NAME] , we're not a good fit right now. Thank you for taking the time t…" at bounding box center [784, 217] width 508 height 291
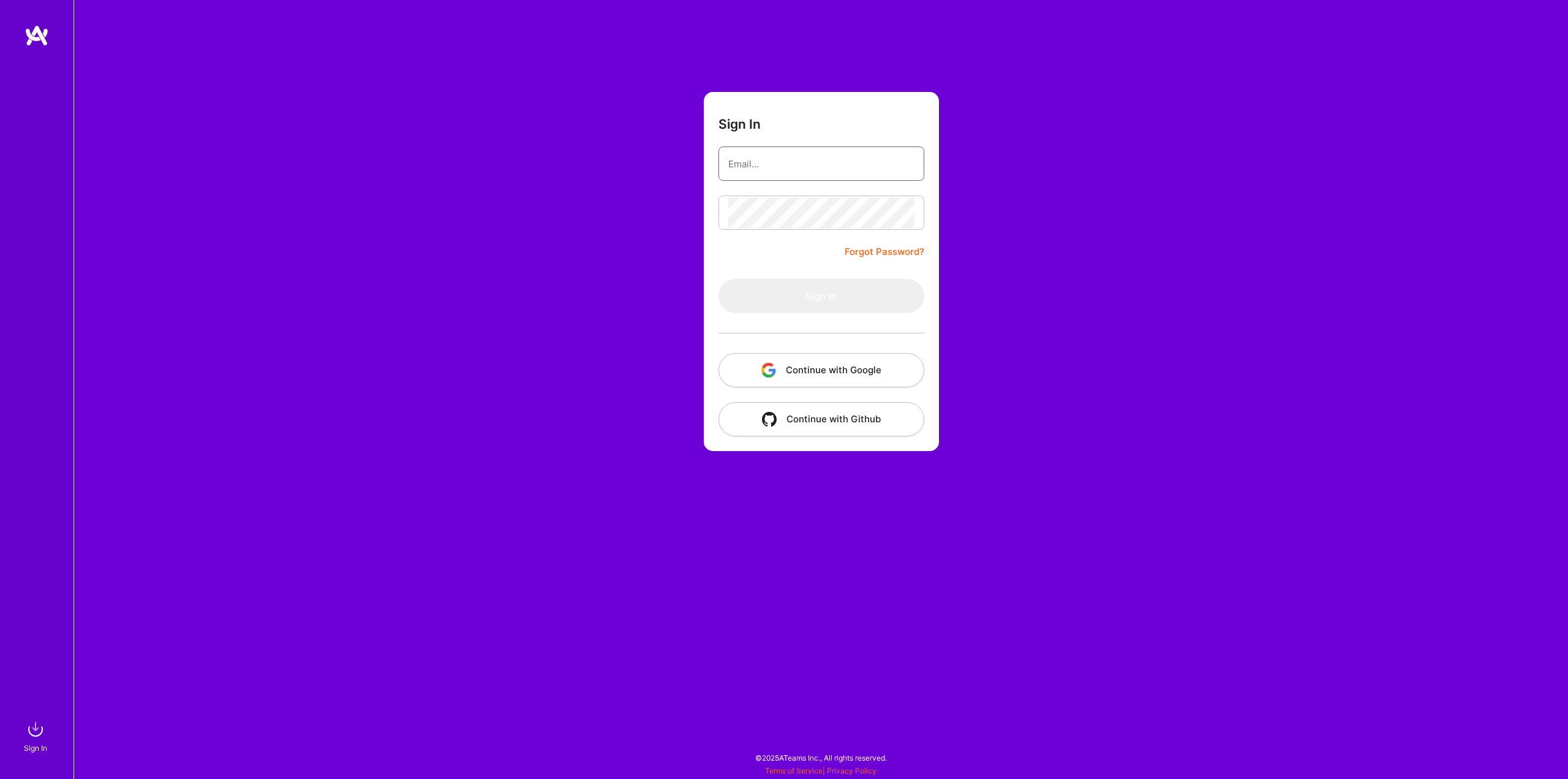
type input "[EMAIL_ADDRESS][DOMAIN_NAME]"
click at [856, 368] on button "Continue with Google" at bounding box center [822, 370] width 206 height 34
click at [834, 365] on button "Continue with Google" at bounding box center [822, 370] width 206 height 34
